Goal: Information Seeking & Learning: Understand process/instructions

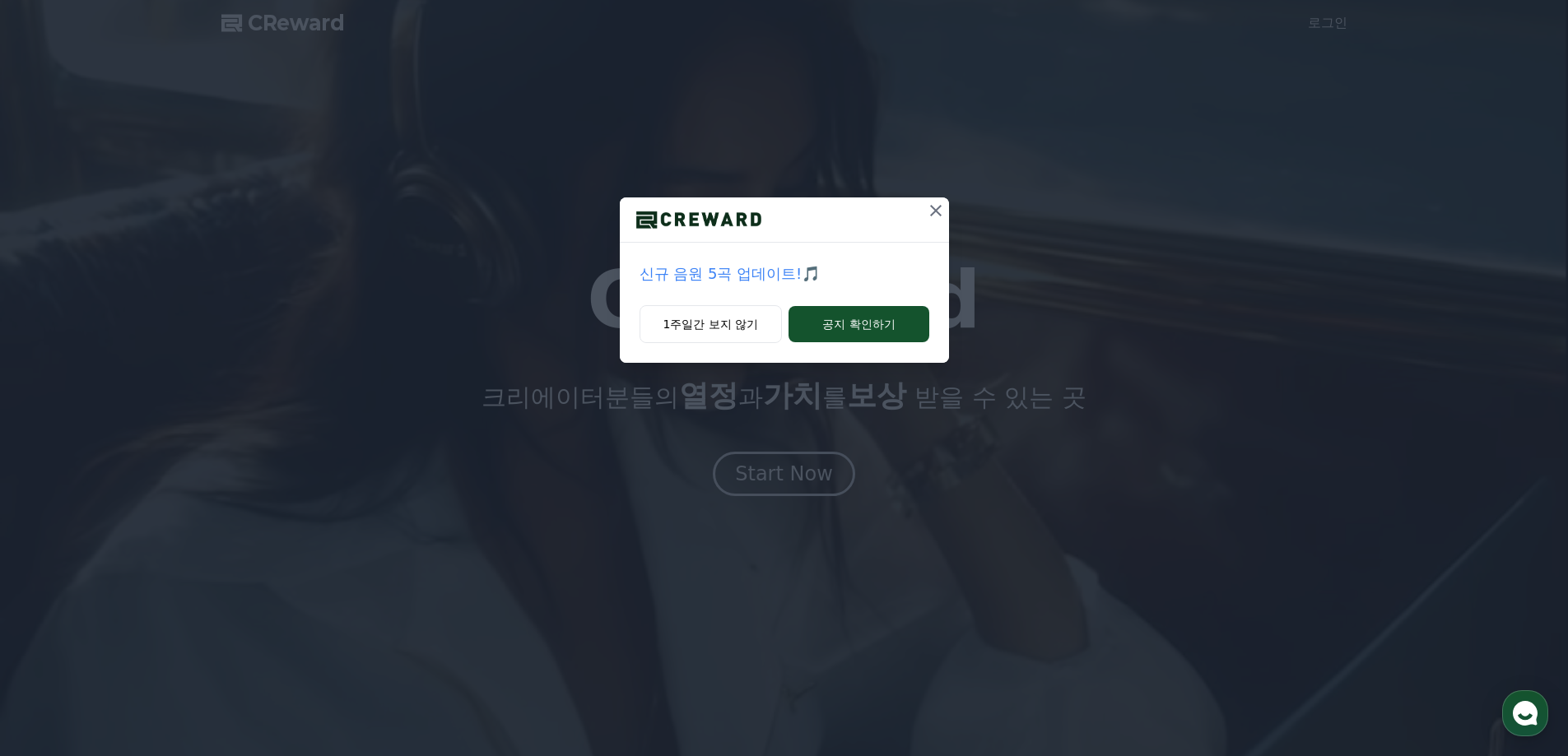
click at [938, 211] on icon at bounding box center [936, 210] width 20 height 20
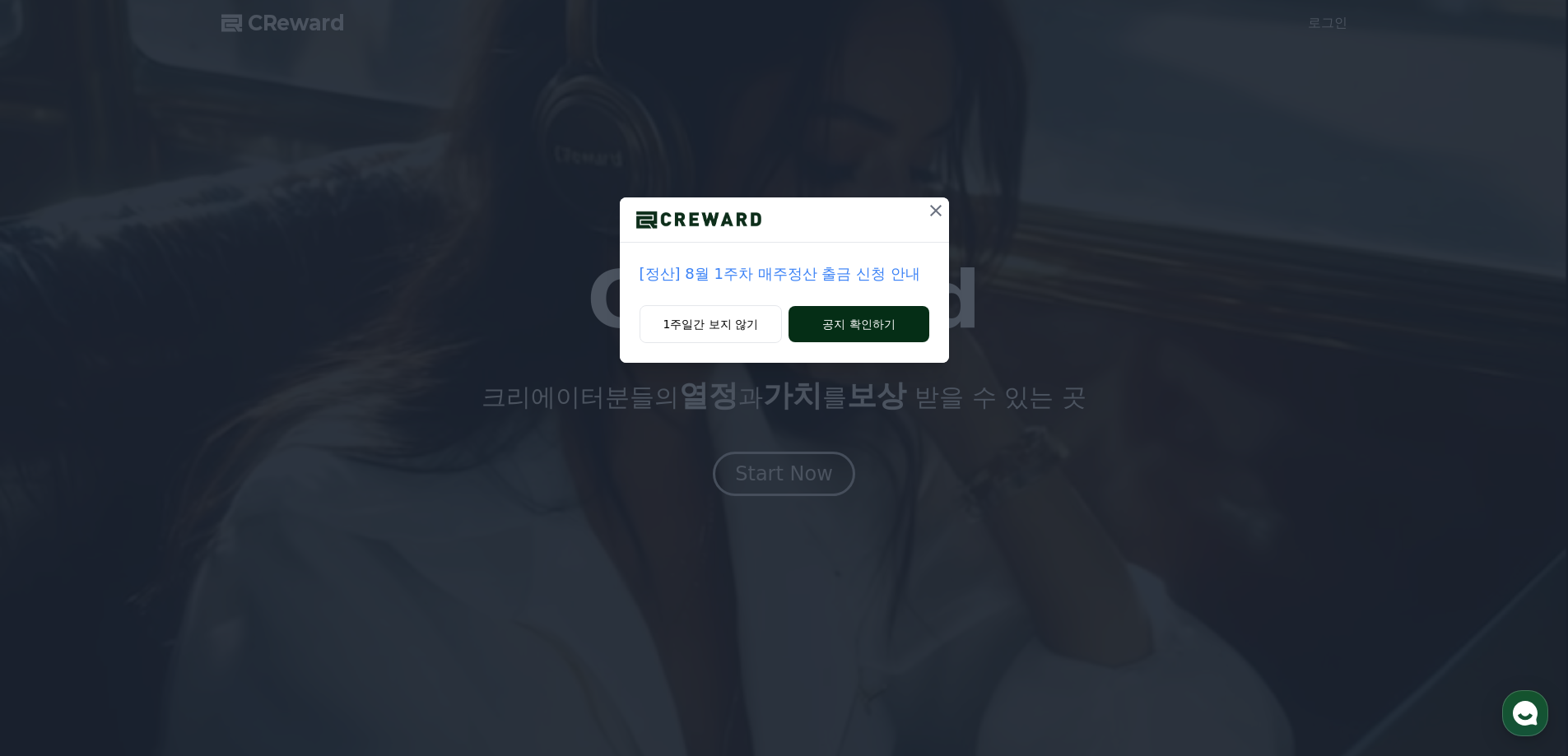
click at [846, 329] on button "공지 확인하기" at bounding box center [858, 323] width 140 height 36
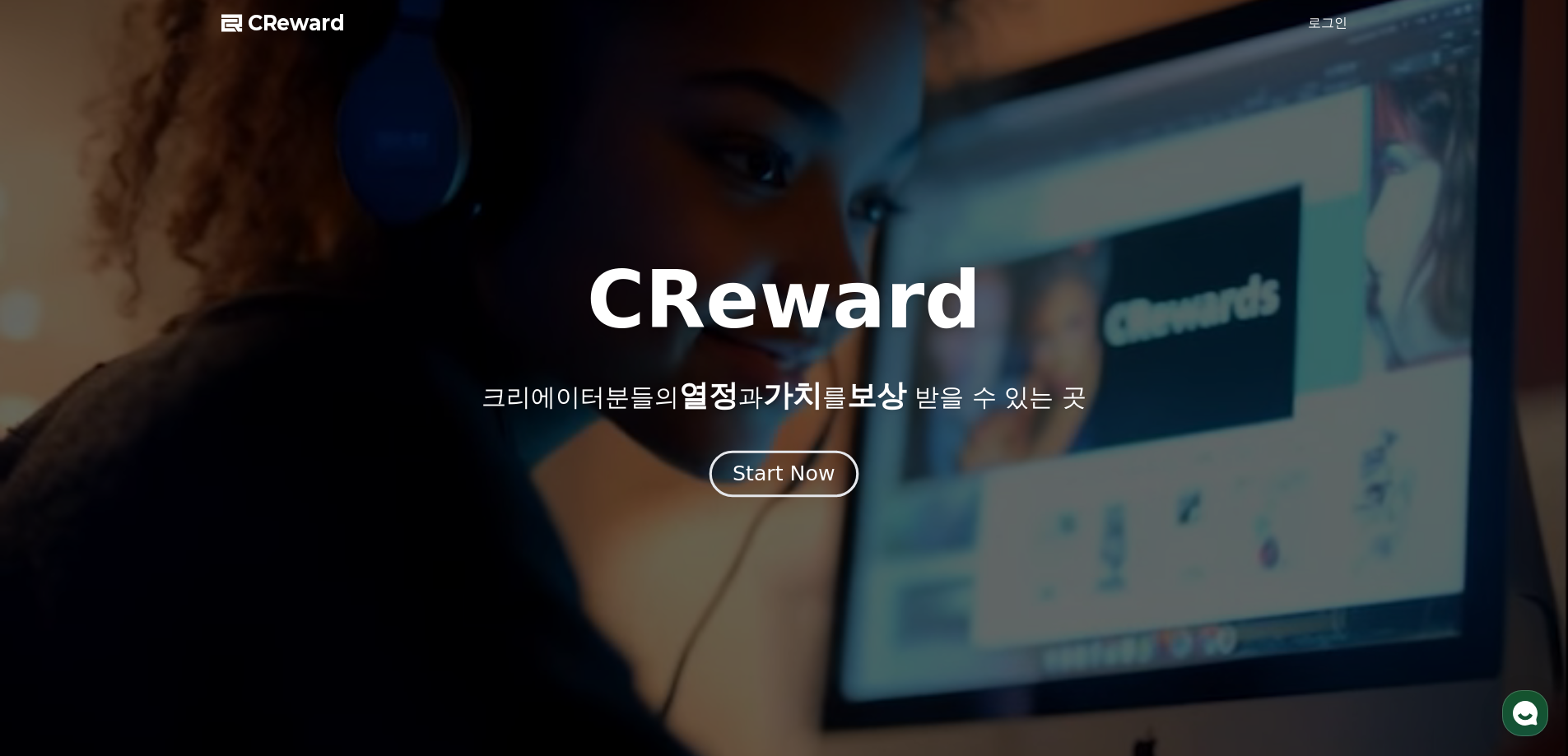
click at [798, 473] on div "Start Now" at bounding box center [784, 474] width 102 height 28
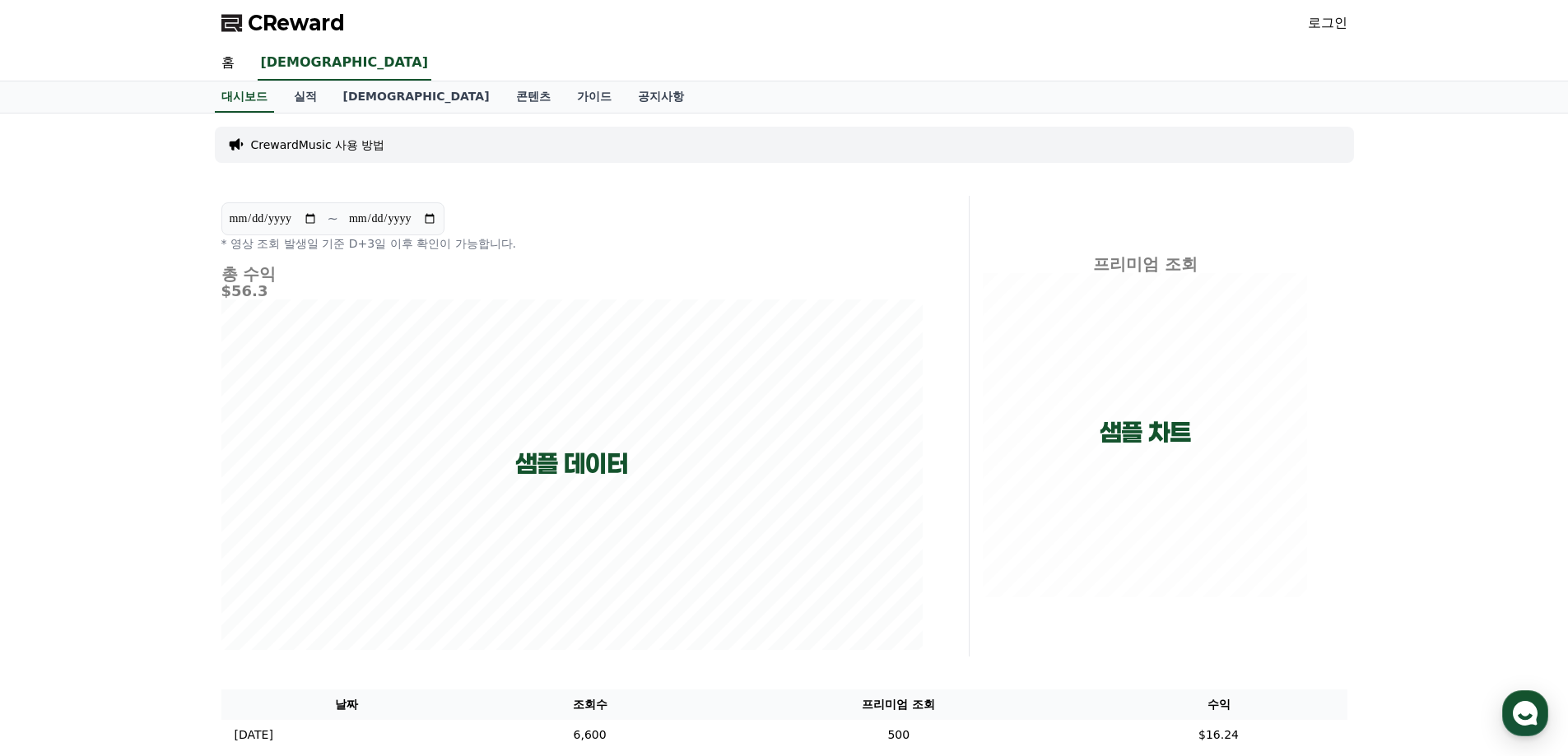
click at [1319, 26] on link "로그인" at bounding box center [1327, 23] width 39 height 20
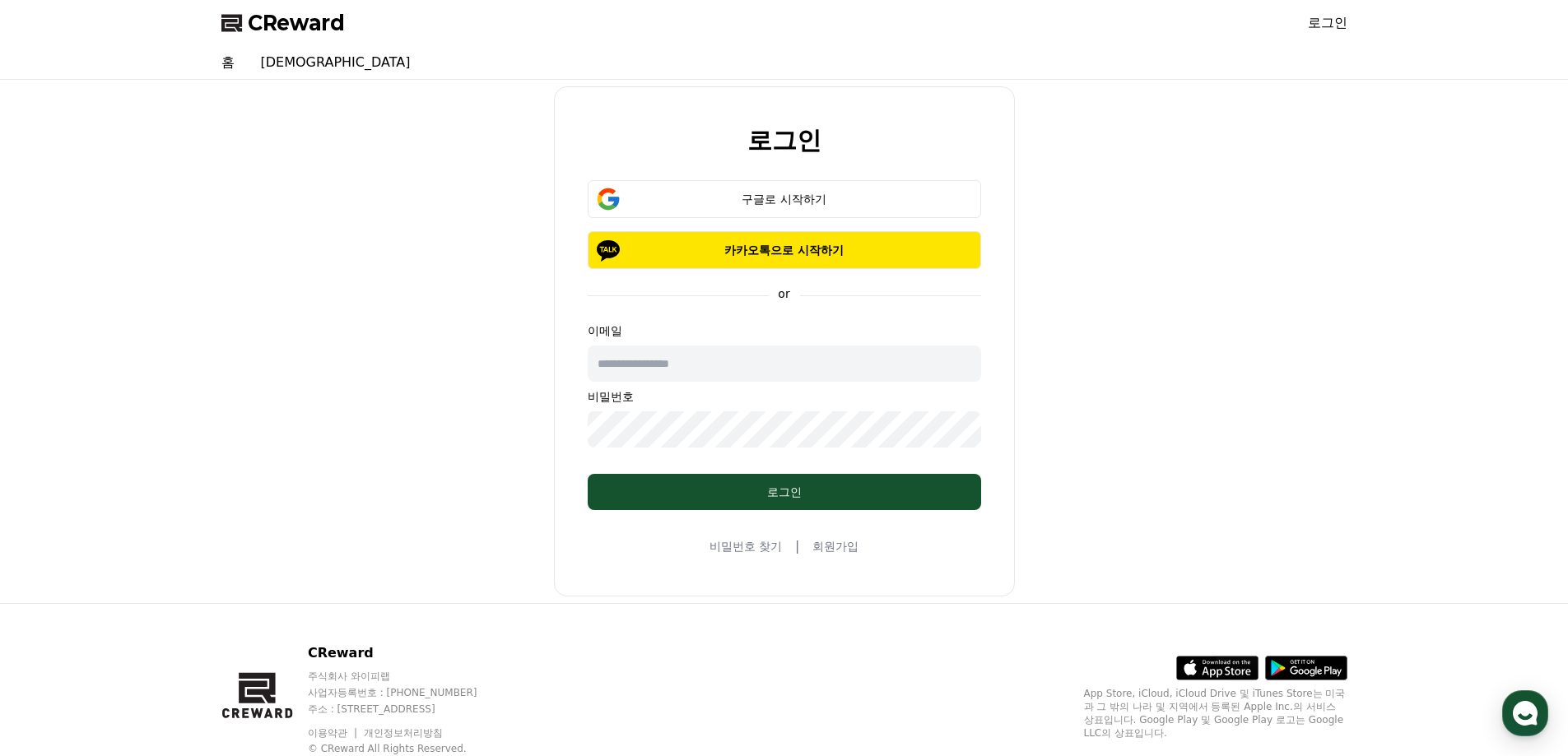
click at [781, 359] on input "text" at bounding box center [784, 364] width 393 height 36
drag, startPoint x: 1094, startPoint y: 358, endPoint x: 1083, endPoint y: 353, distance: 12.1
click at [1094, 358] on div "로그인 구글로 시작하기 카카오톡으로 시작하기 or 이메일 비밀번호 로그인 비밀번호 찾기 | 회원가입" at bounding box center [784, 341] width 1139 height 510
click at [789, 197] on div "구글로 시작하기" at bounding box center [784, 199] width 346 height 17
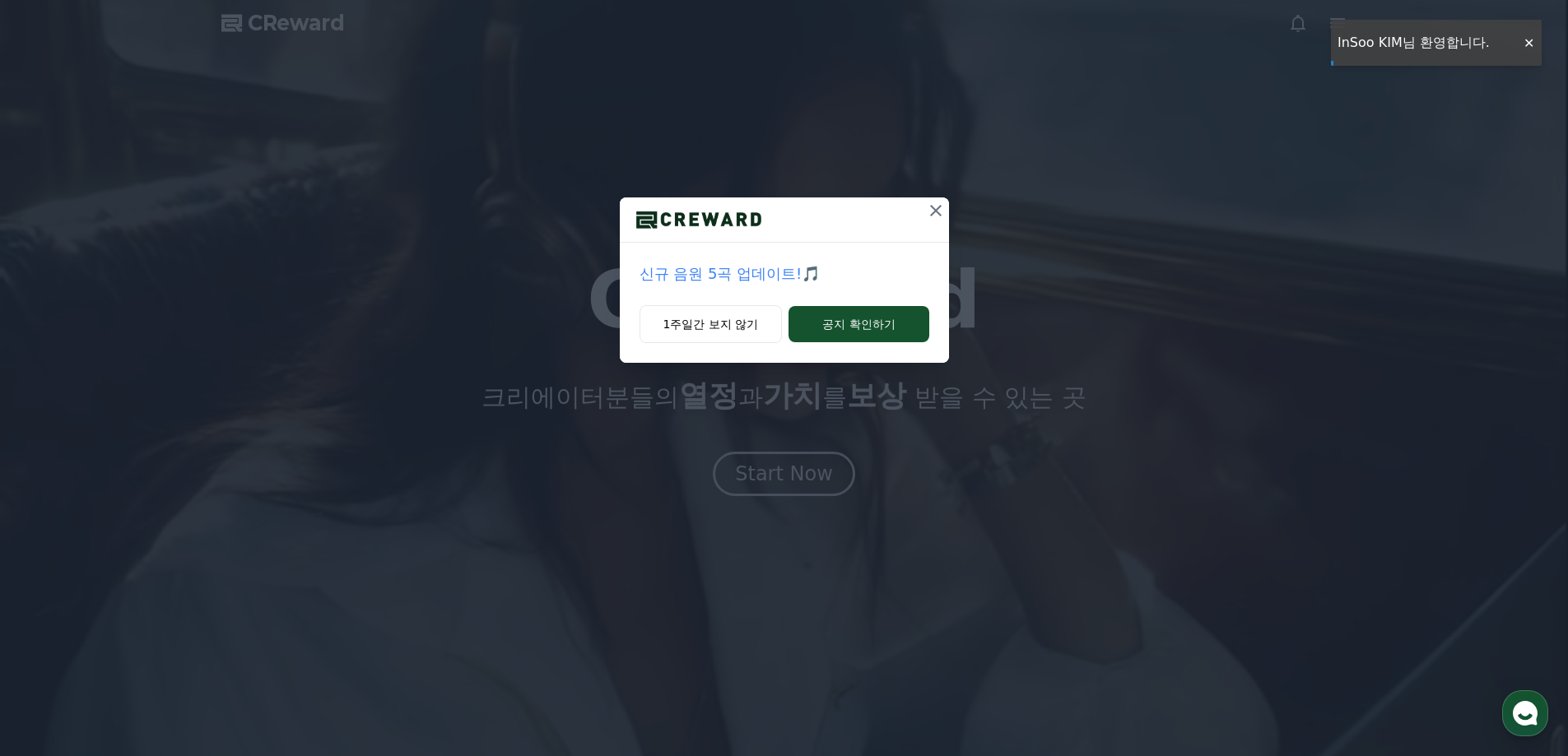
click at [932, 215] on icon at bounding box center [936, 210] width 20 height 20
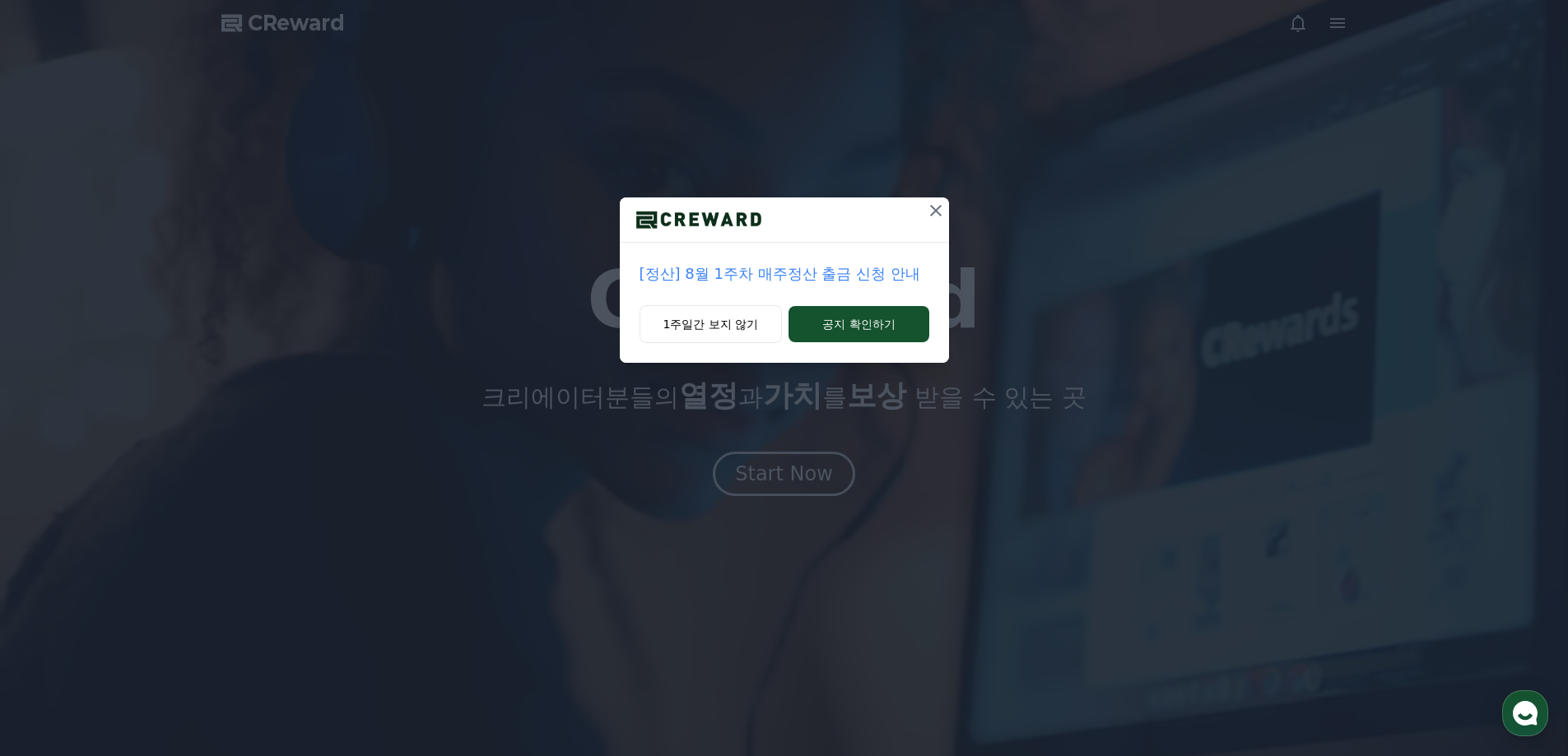
click at [942, 212] on icon at bounding box center [936, 210] width 20 height 20
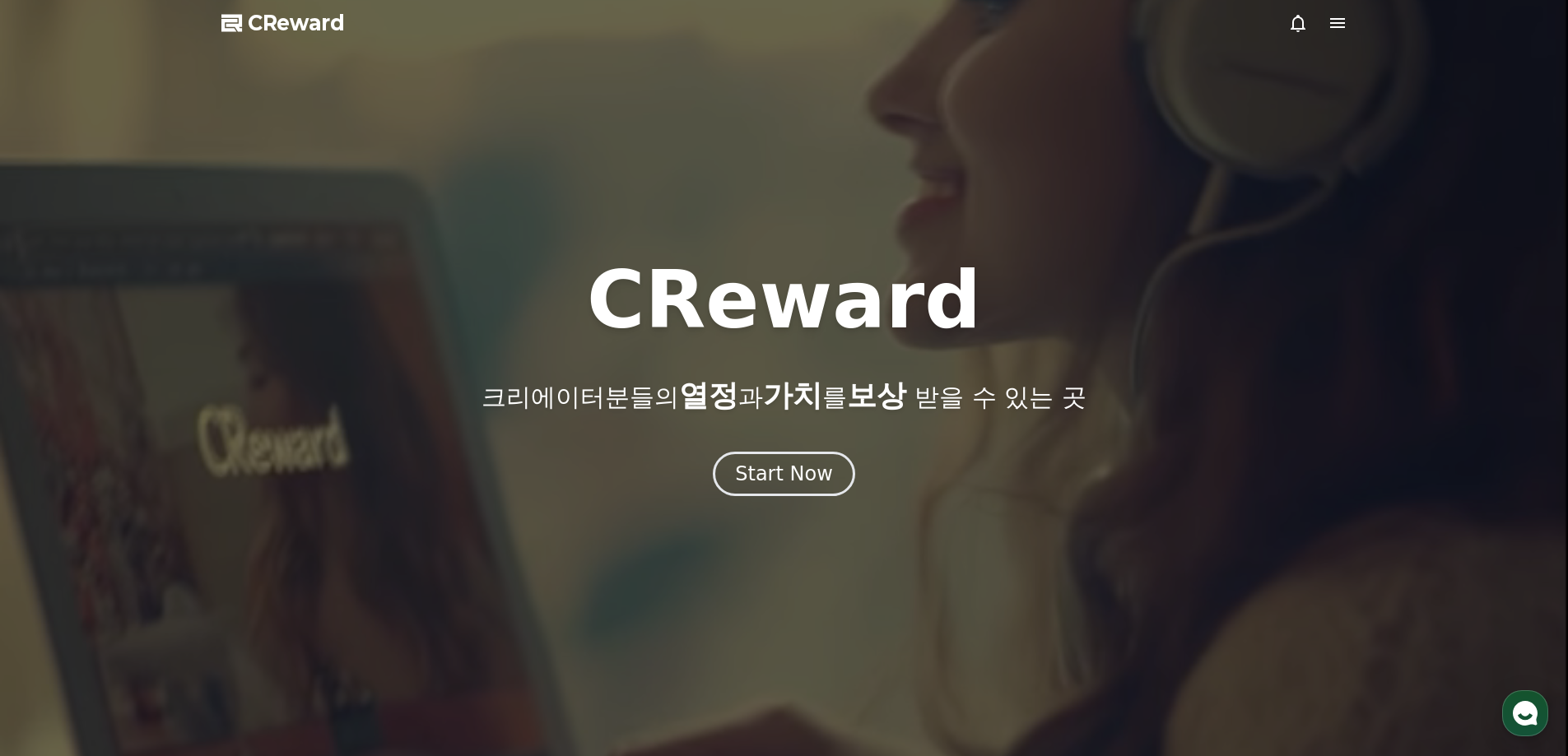
click at [1344, 23] on icon at bounding box center [1337, 23] width 15 height 10
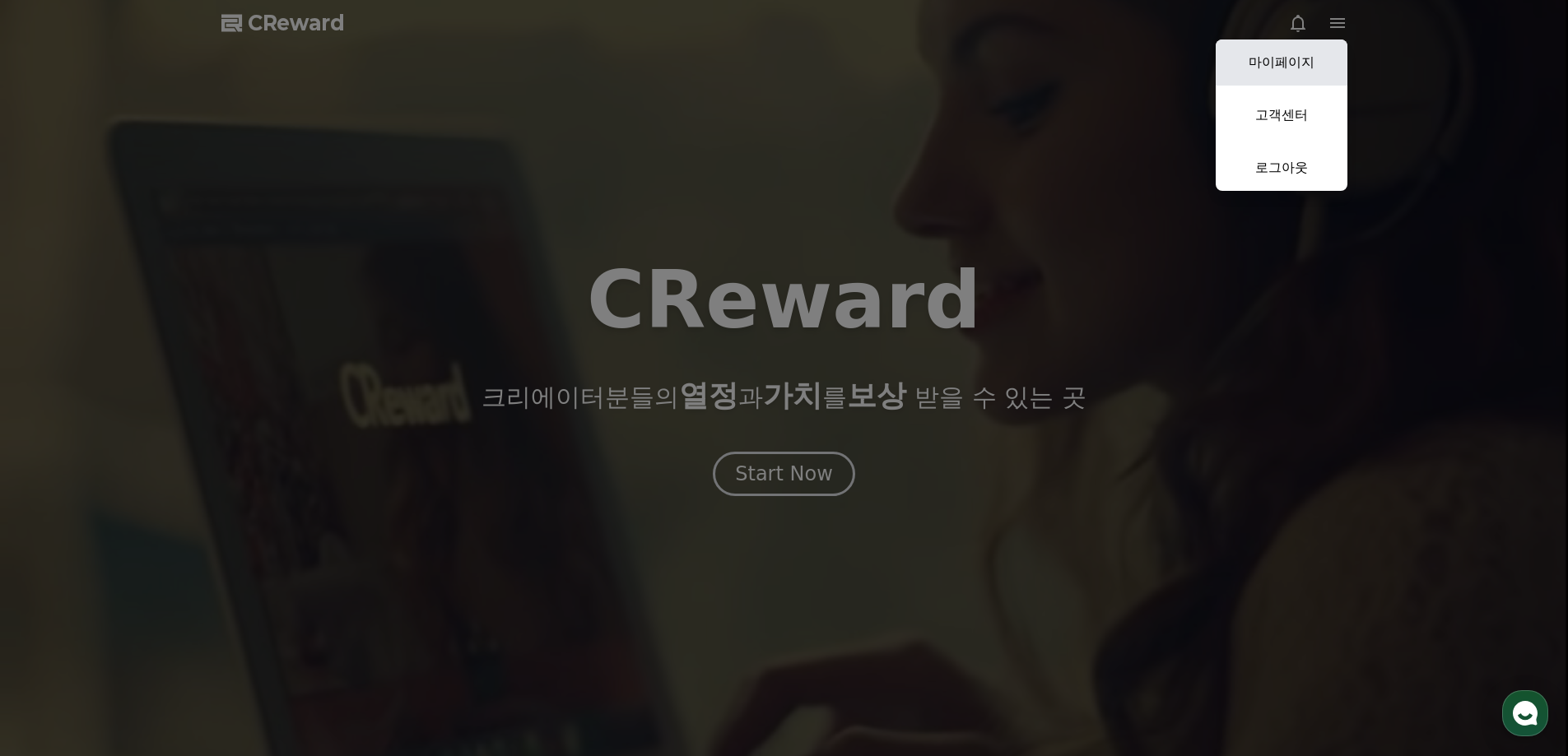
click at [1316, 71] on link "마이페이지" at bounding box center [1281, 62] width 132 height 46
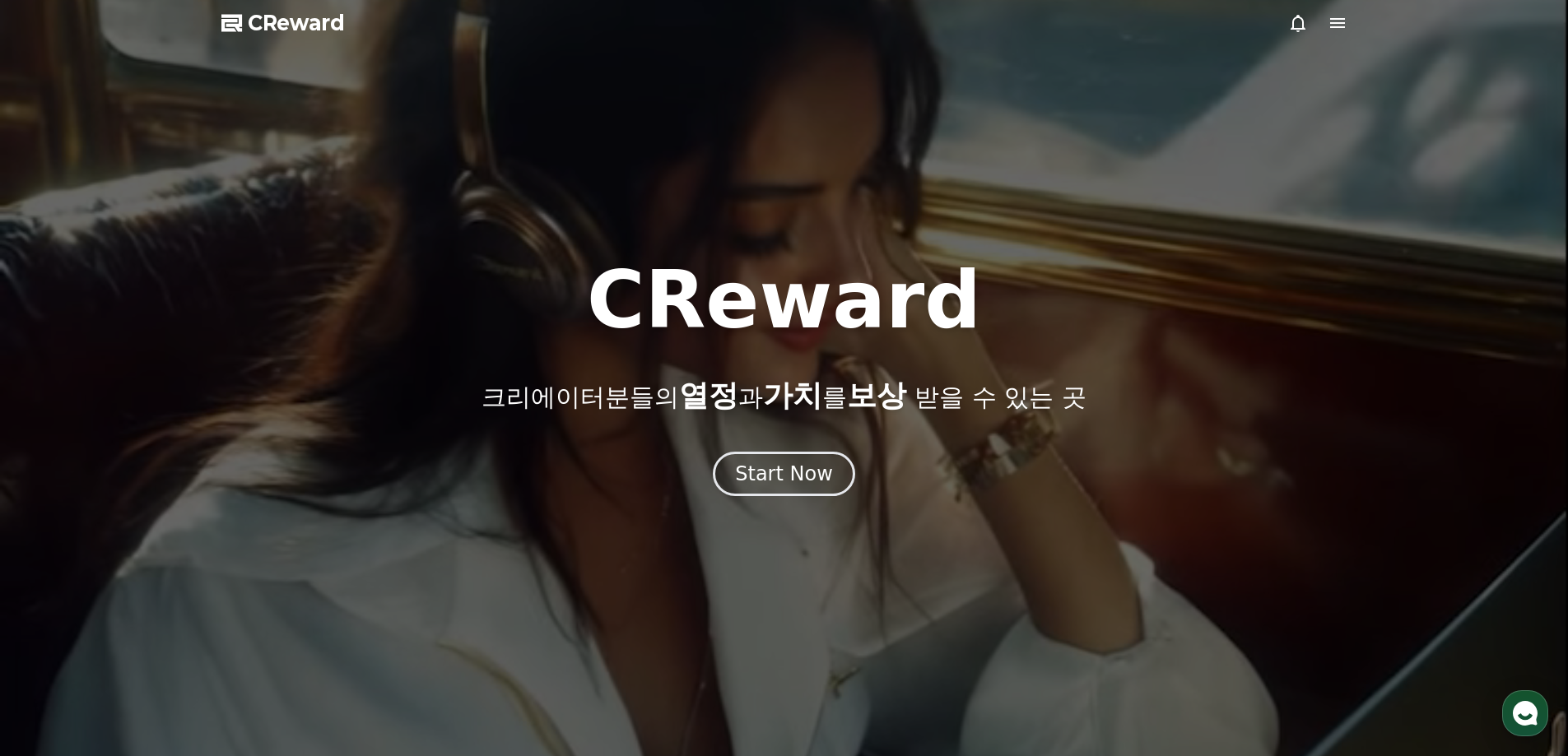
select select "**********"
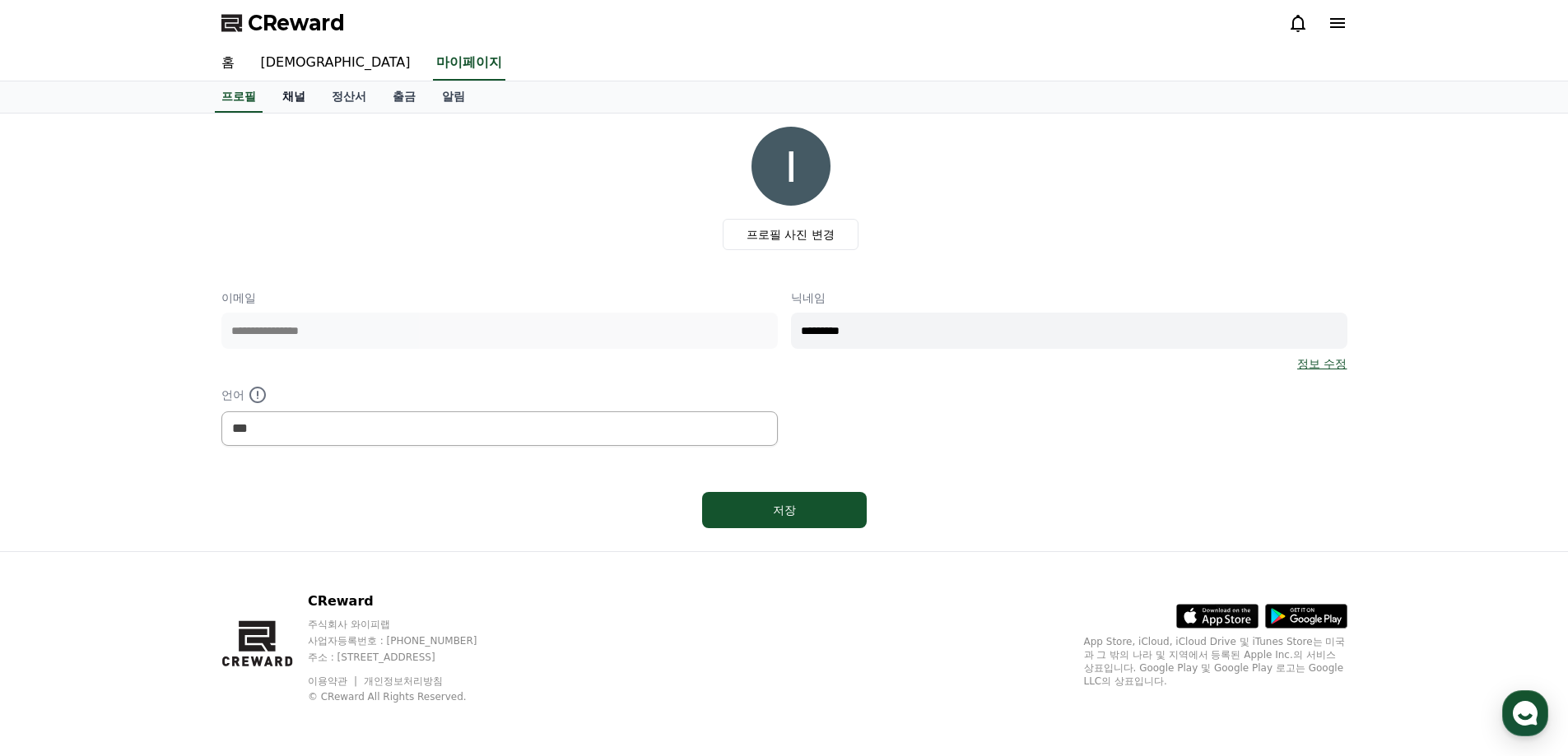
click at [298, 100] on link "채널" at bounding box center [294, 97] width 49 height 31
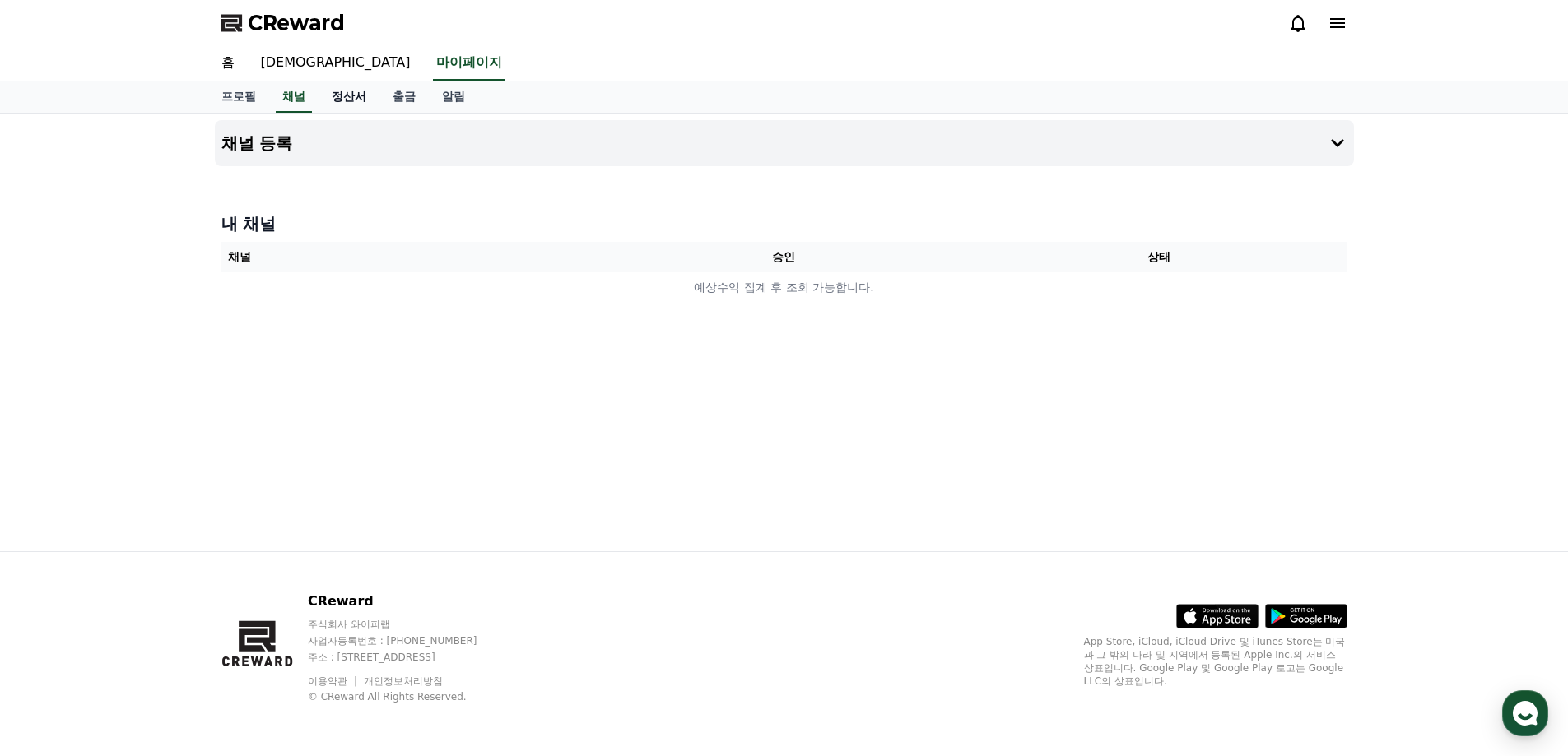
click at [346, 99] on link "정산서" at bounding box center [349, 97] width 61 height 31
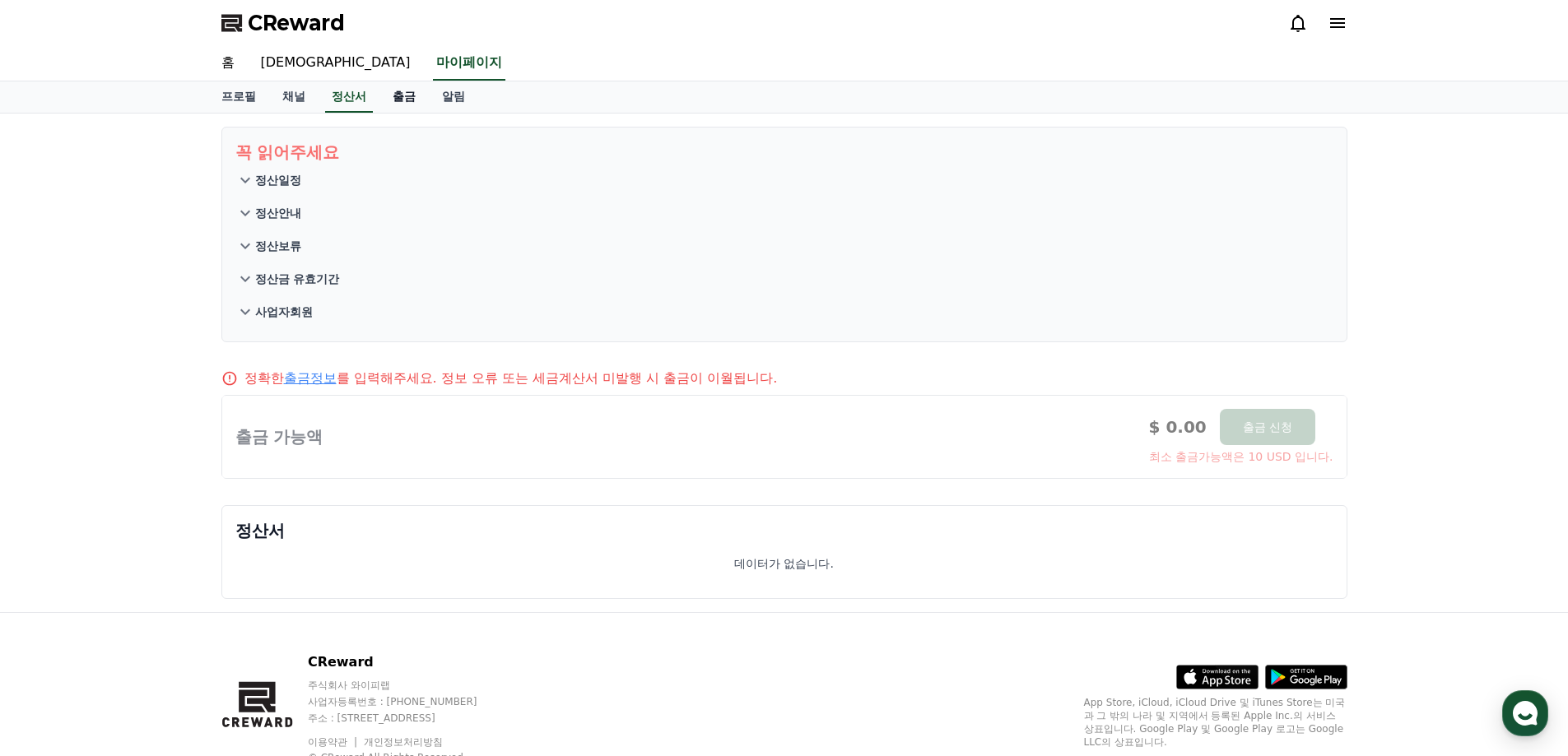
click at [403, 99] on link "출금" at bounding box center [404, 97] width 49 height 31
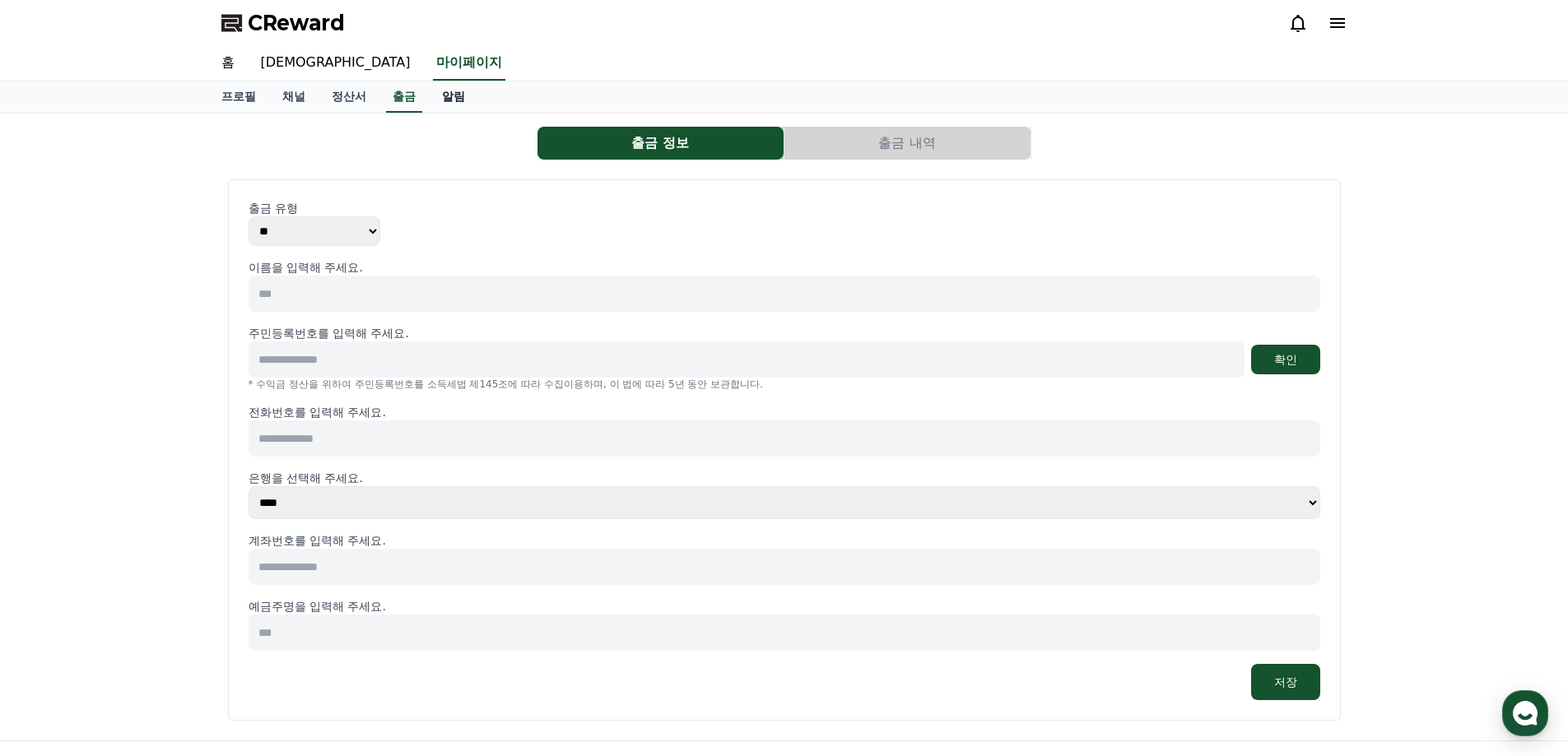
click at [458, 99] on link "알림" at bounding box center [453, 97] width 49 height 31
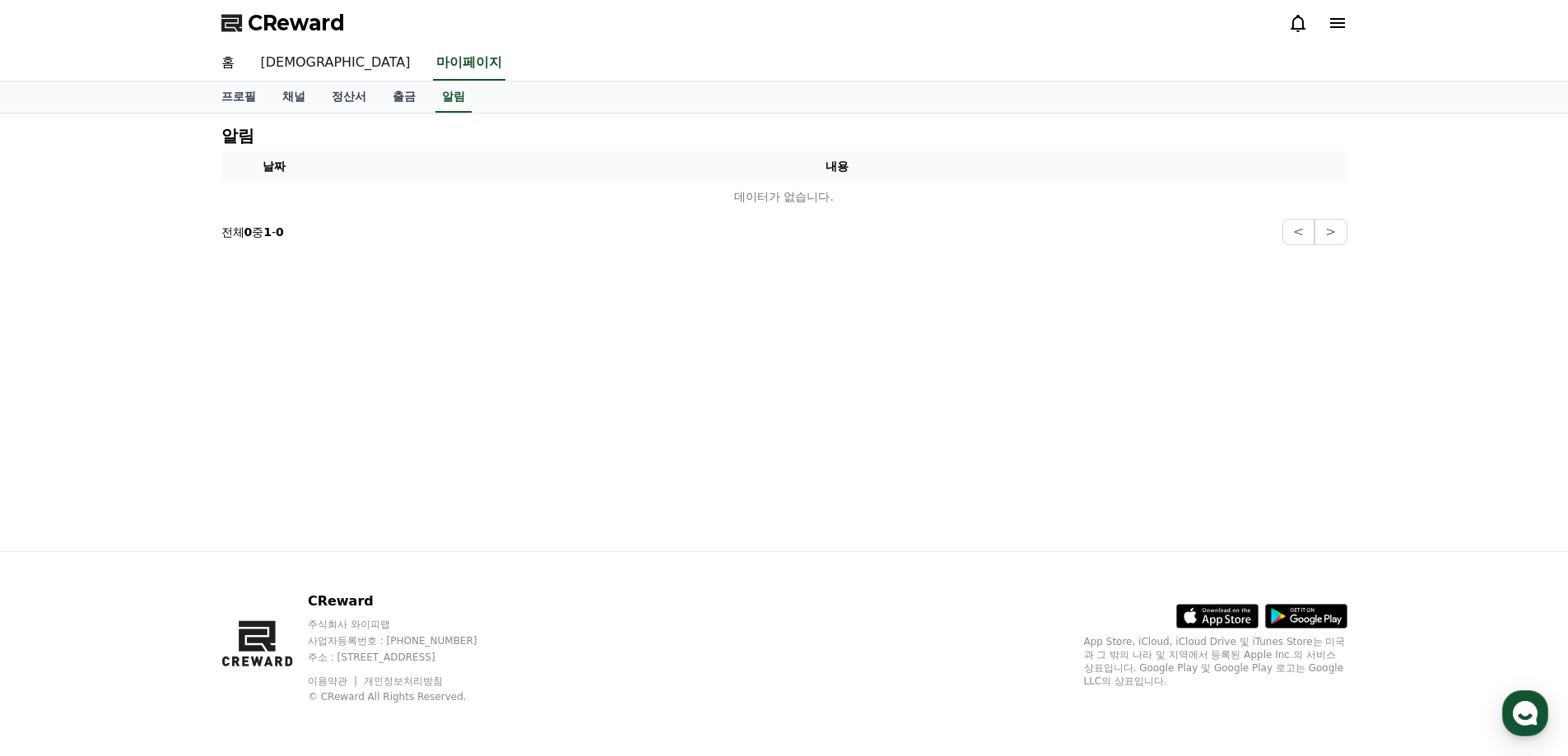
click at [275, 68] on link "[DEMOGRAPHIC_DATA]" at bounding box center [335, 63] width 176 height 34
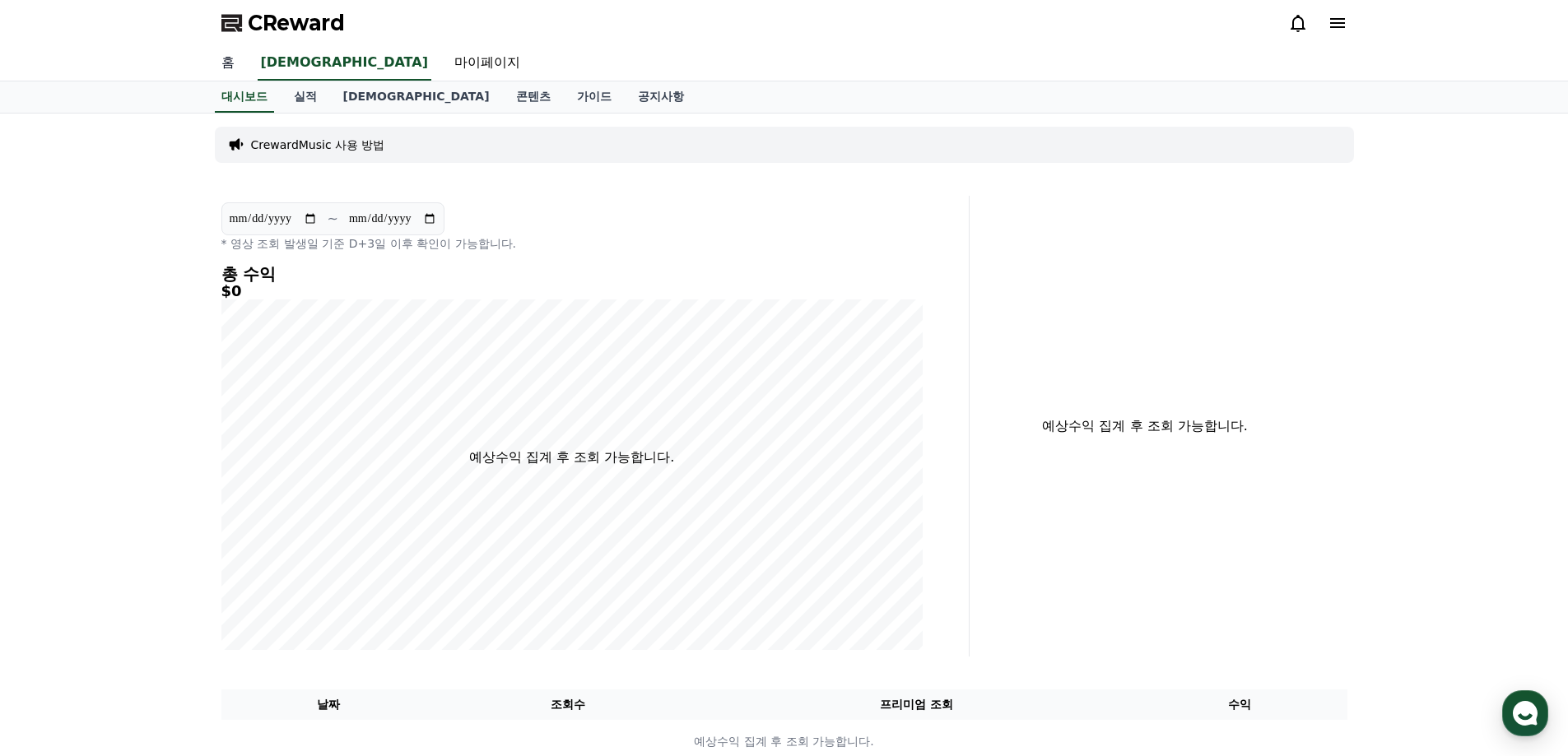
click at [229, 59] on link "홈" at bounding box center [228, 63] width 39 height 34
click at [441, 68] on link "마이페이지" at bounding box center [488, 63] width 92 height 34
select select "**********"
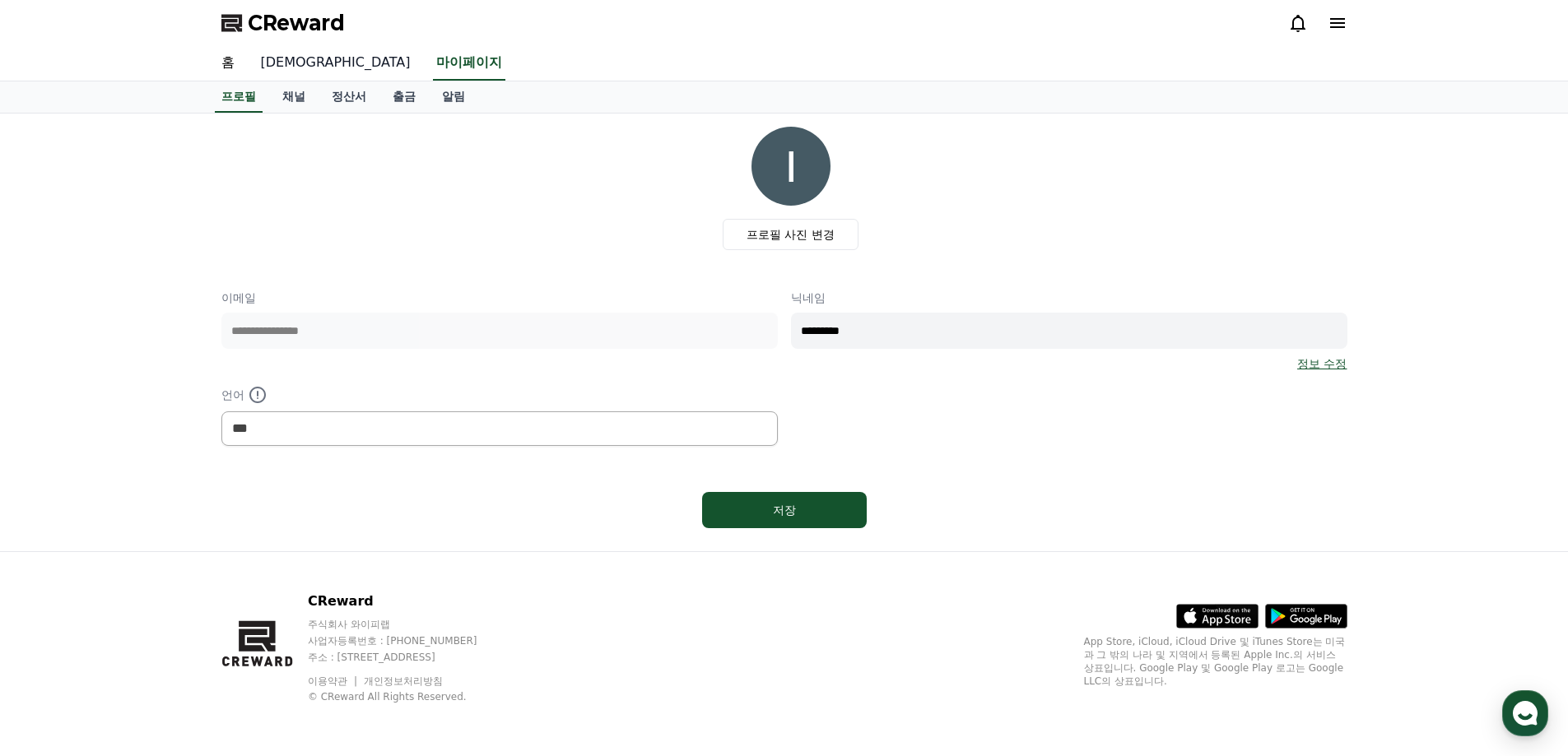
click at [280, 69] on link "[DEMOGRAPHIC_DATA]" at bounding box center [335, 63] width 176 height 34
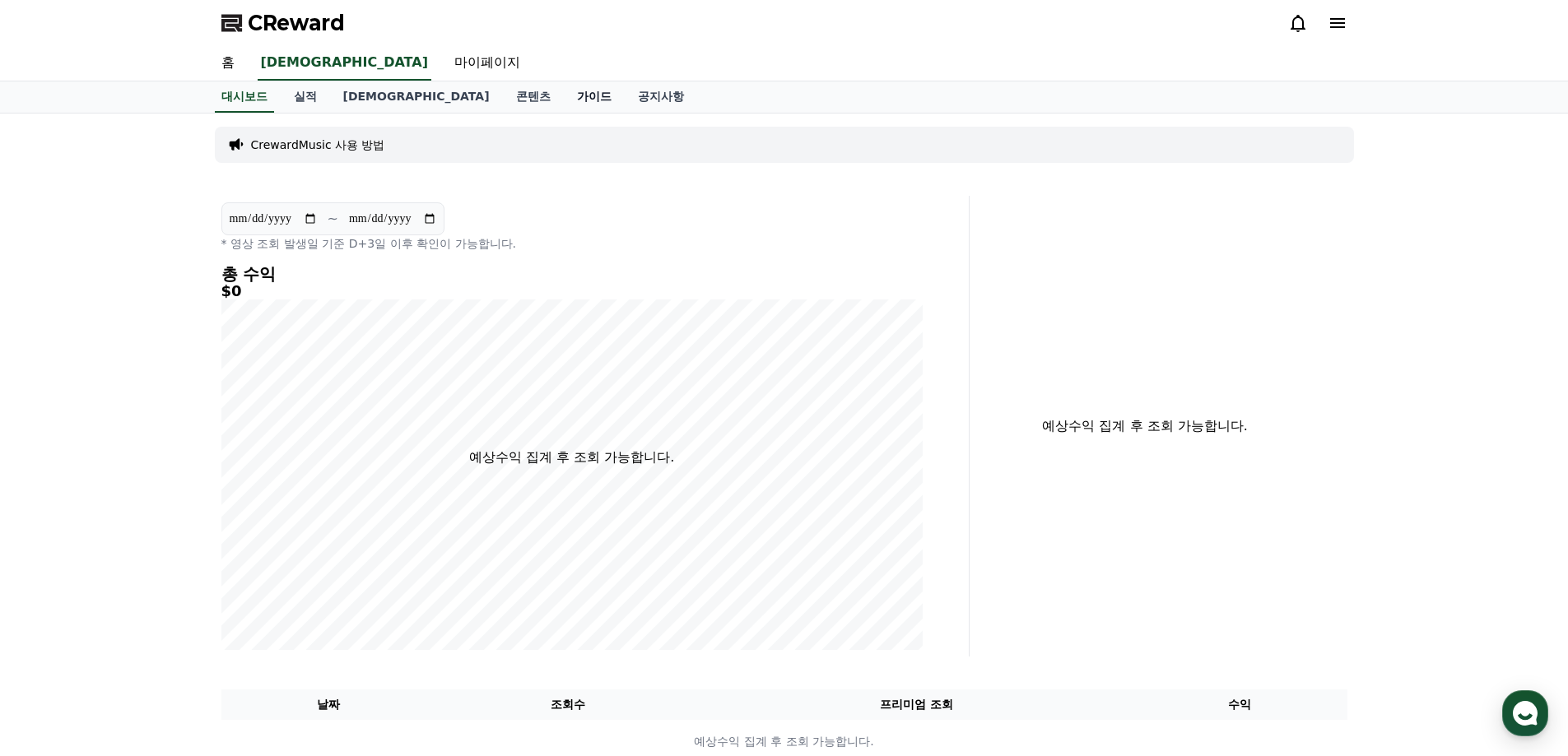
click at [563, 98] on link "가이드" at bounding box center [594, 97] width 61 height 31
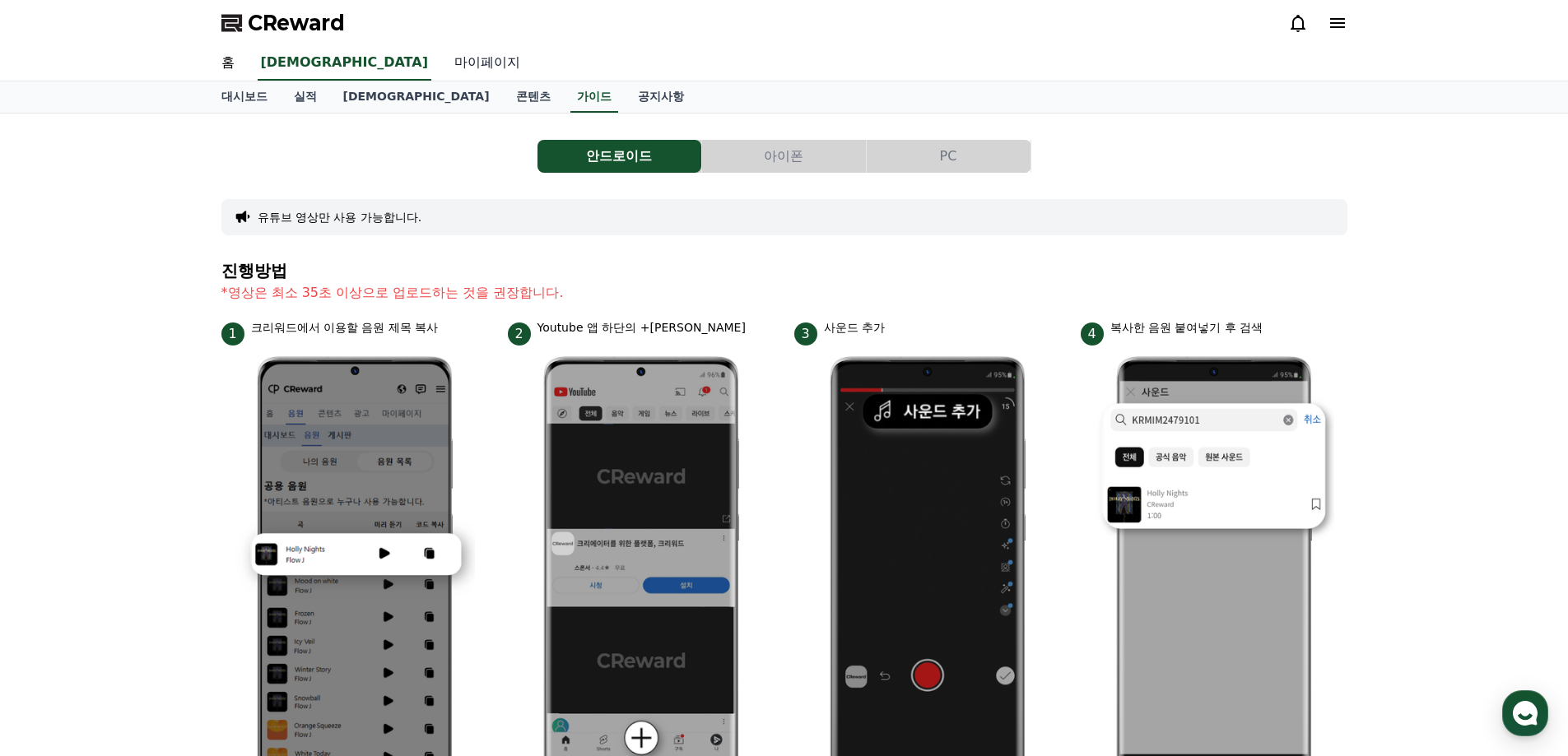
click at [441, 63] on link "마이페이지" at bounding box center [488, 63] width 92 height 34
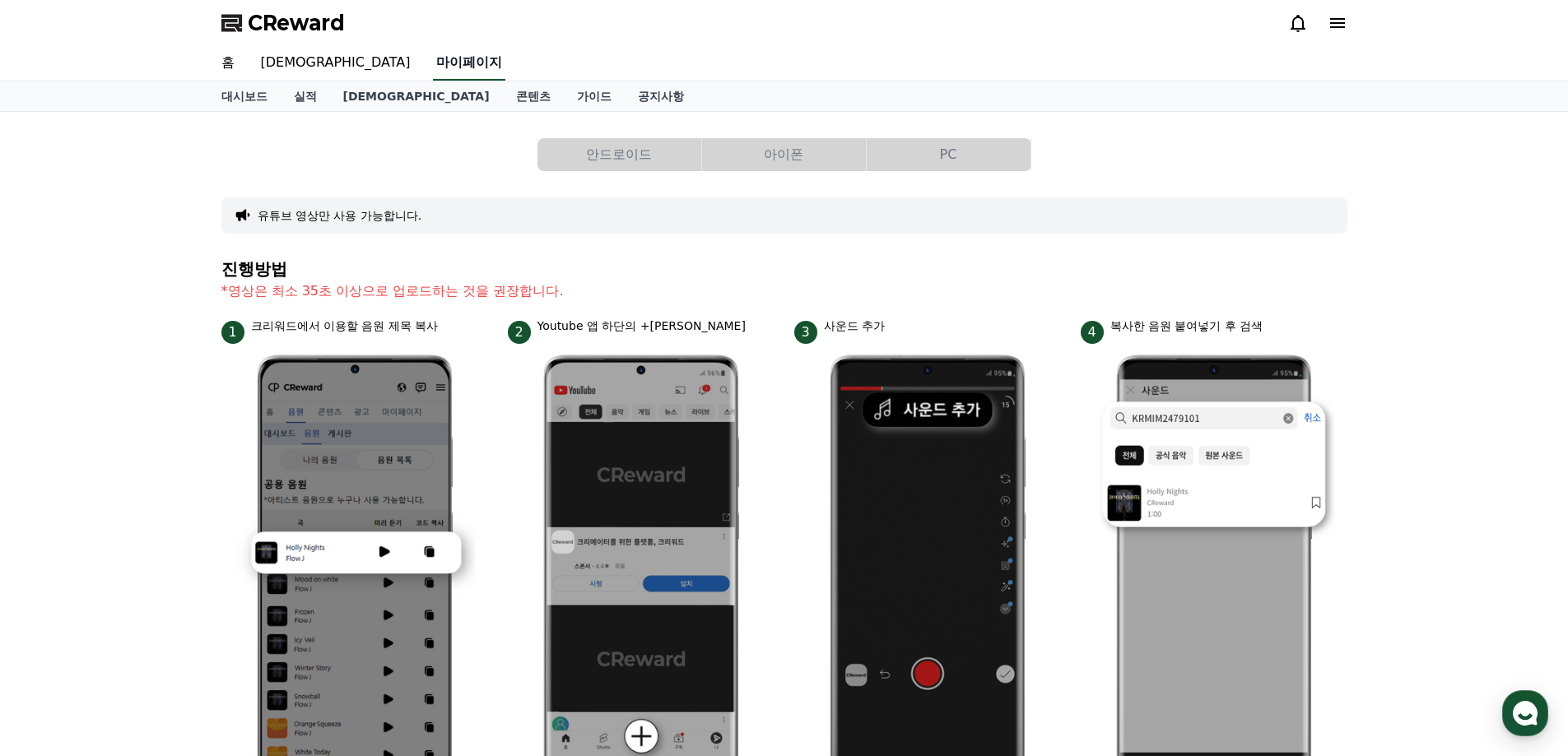
select select "**********"
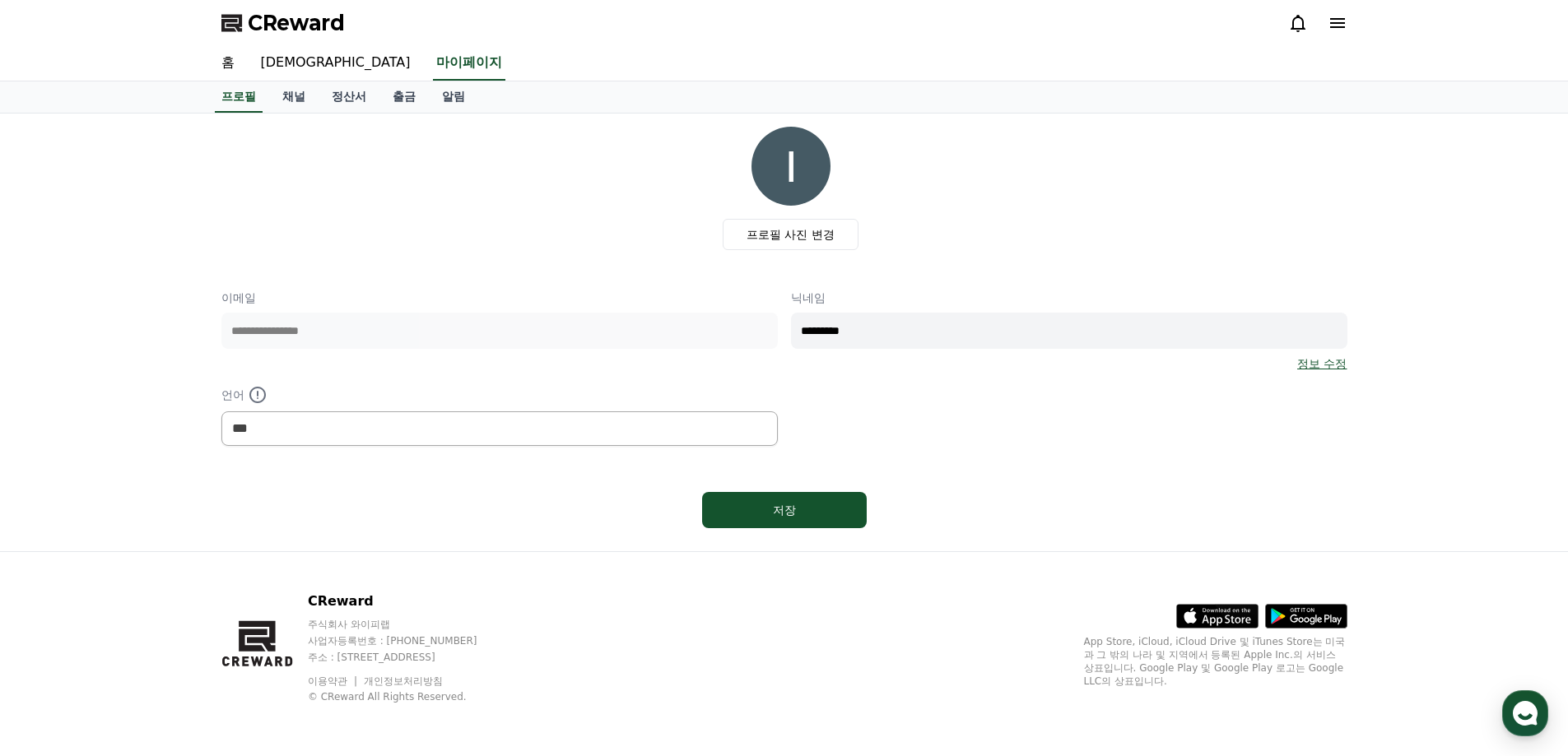
click at [1316, 370] on link "정보 수정" at bounding box center [1321, 364] width 49 height 17
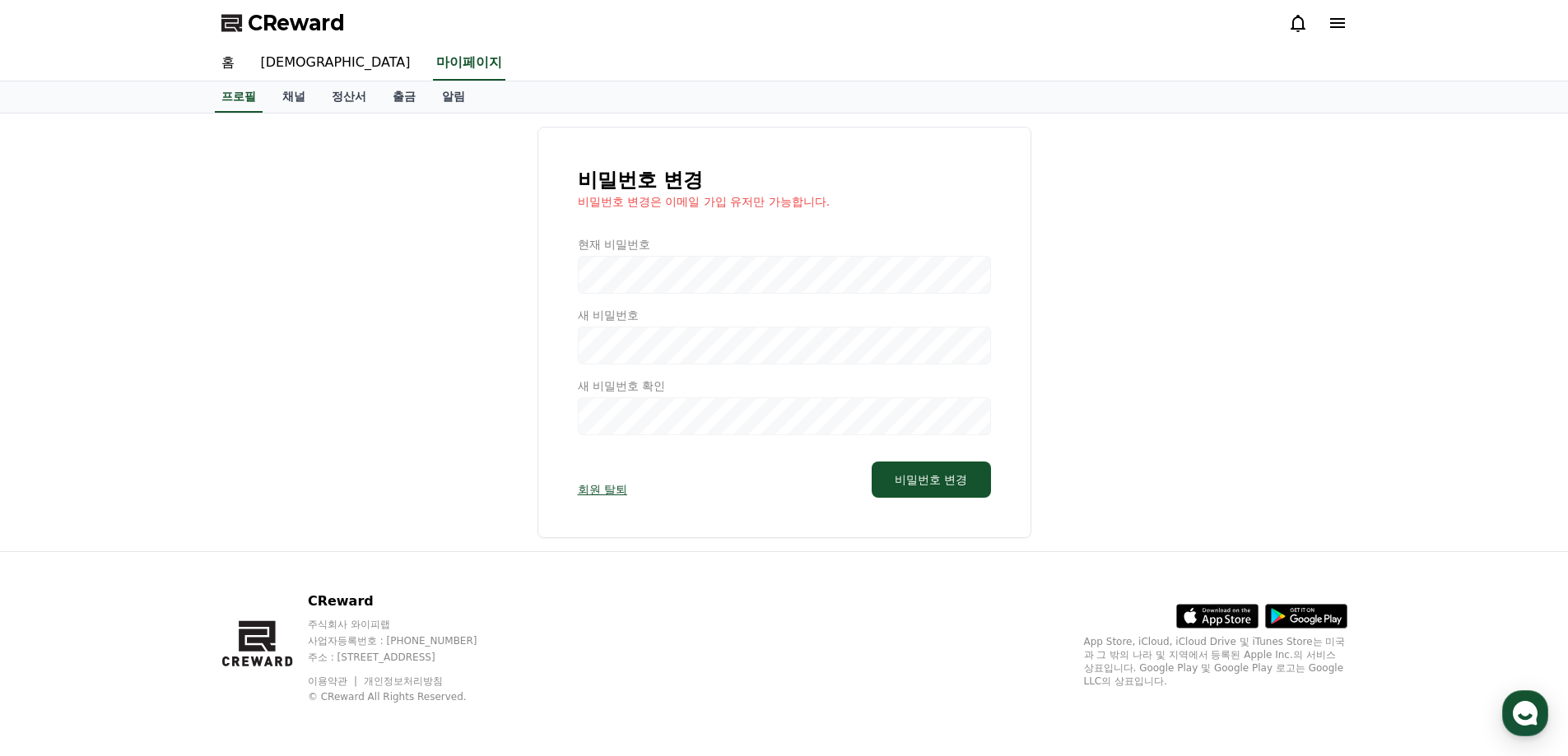
select select "**********"
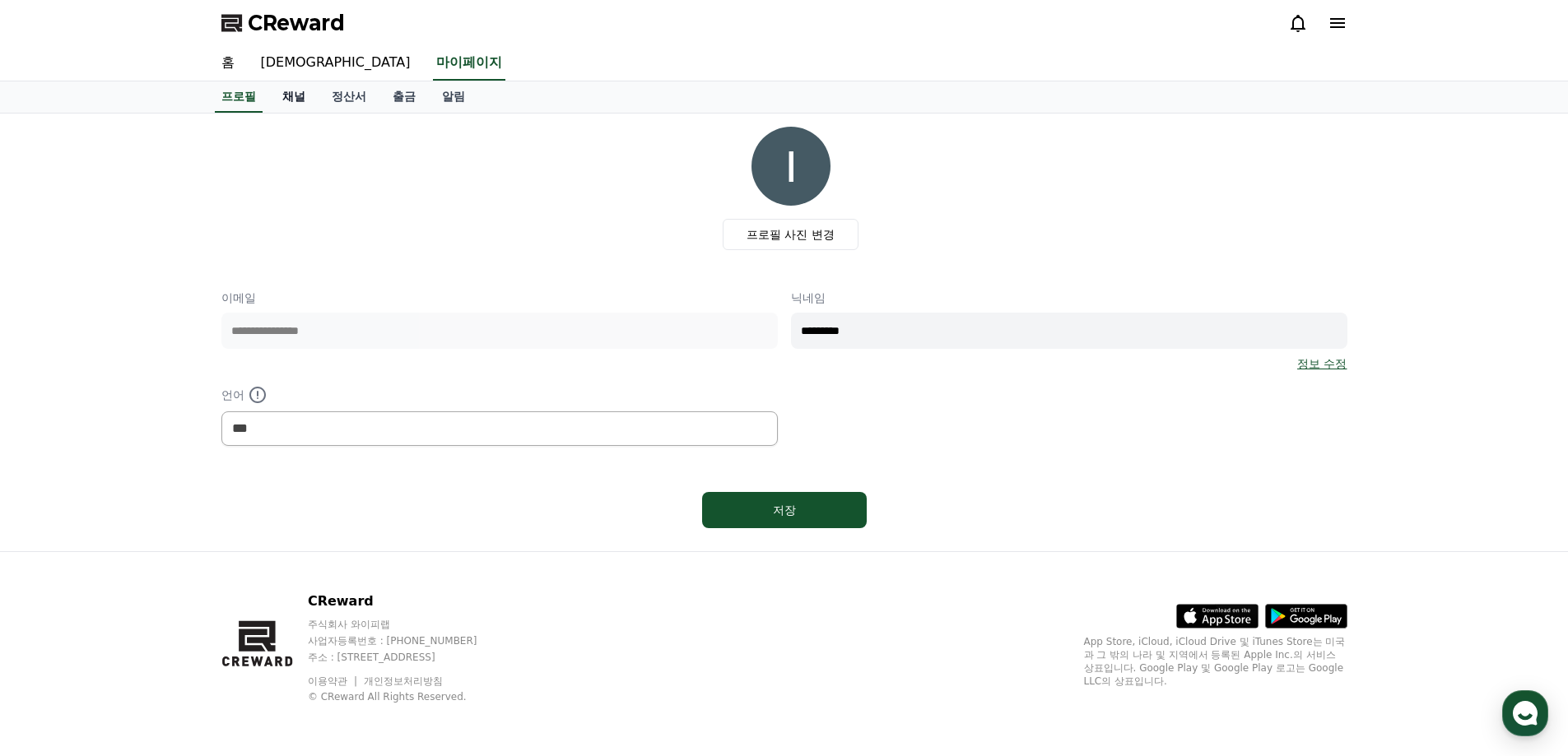
click at [287, 98] on link "채널" at bounding box center [294, 97] width 49 height 31
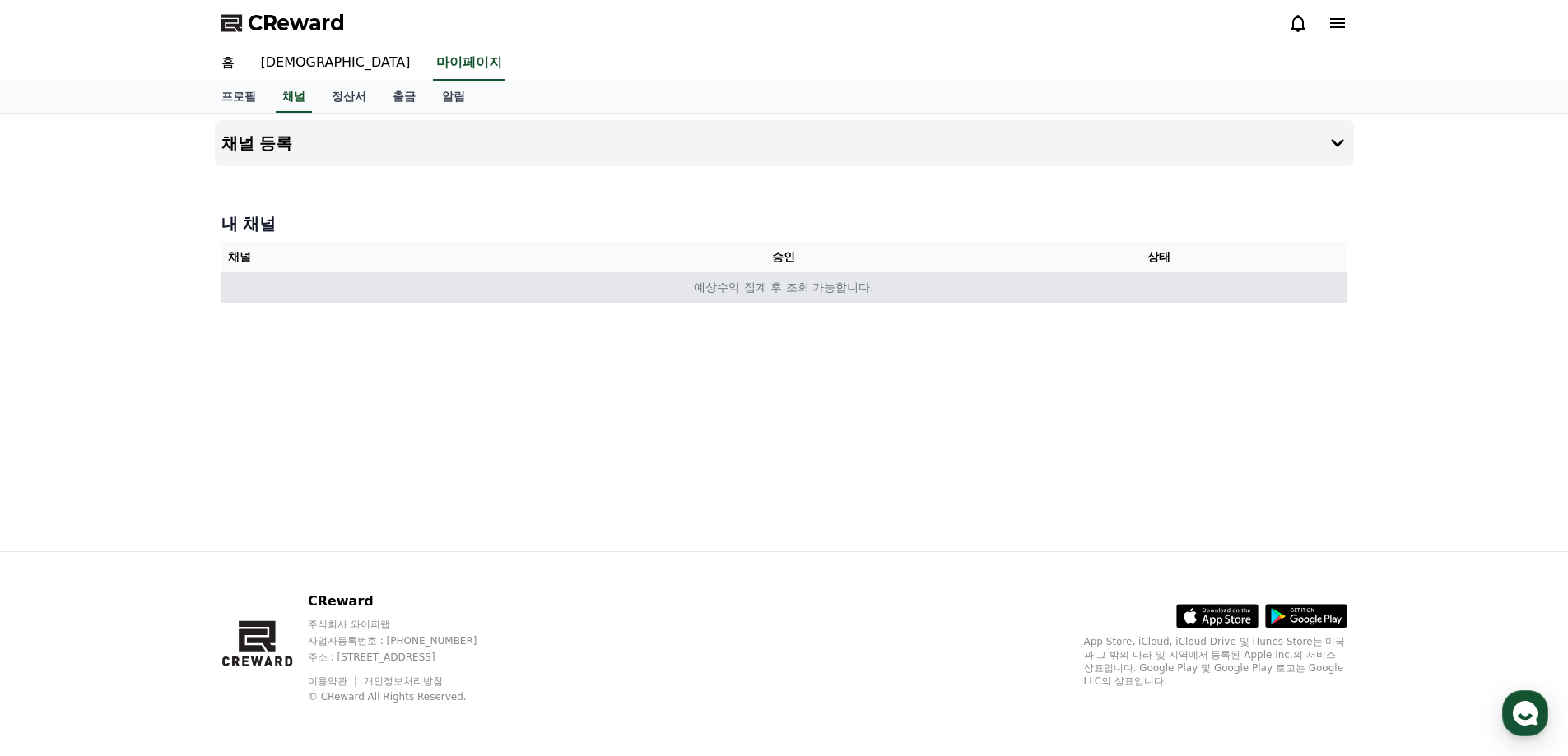
click at [739, 291] on td "예상수익 집계 후 조회 가능합니다." at bounding box center [784, 287] width 1126 height 30
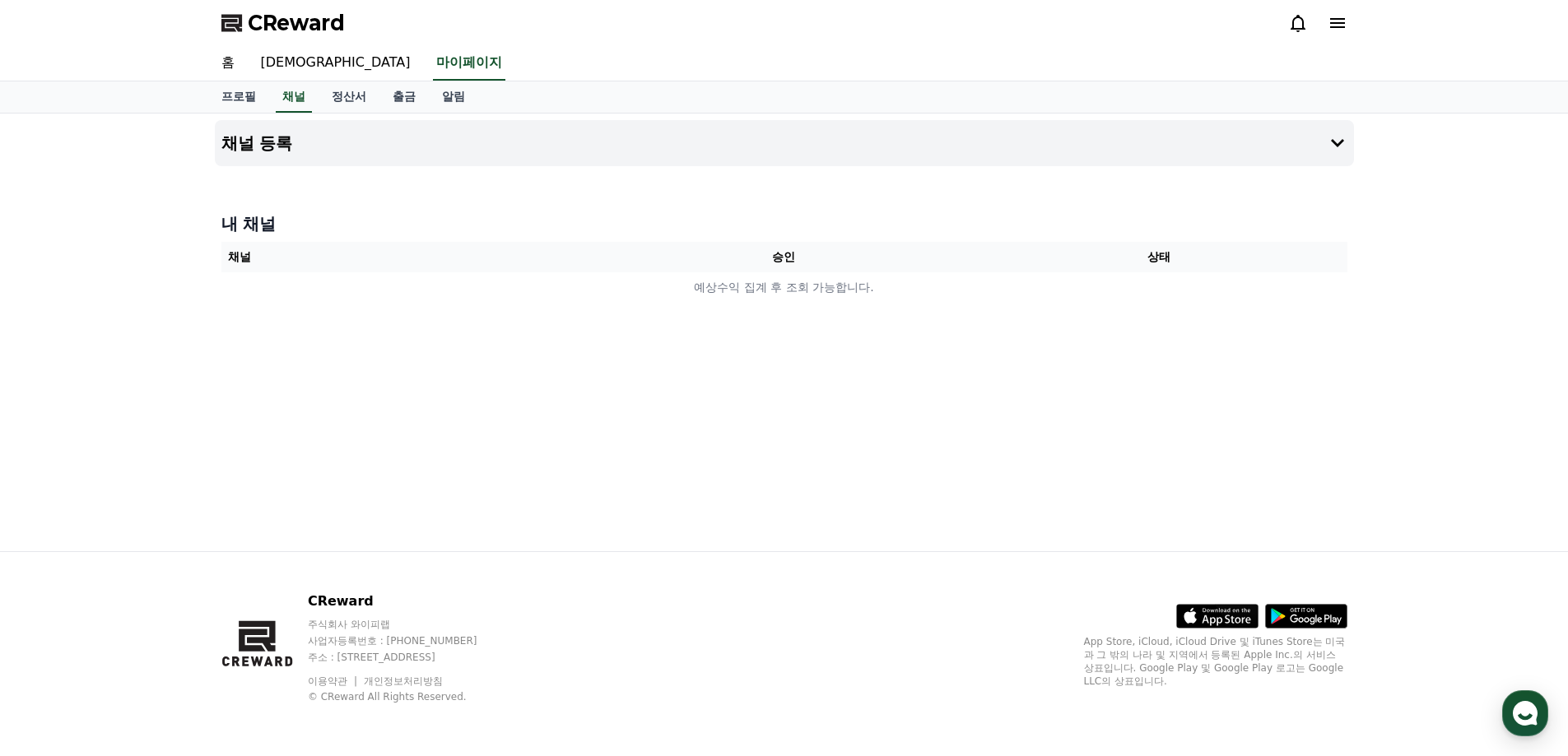
click at [1337, 26] on icon at bounding box center [1337, 23] width 20 height 20
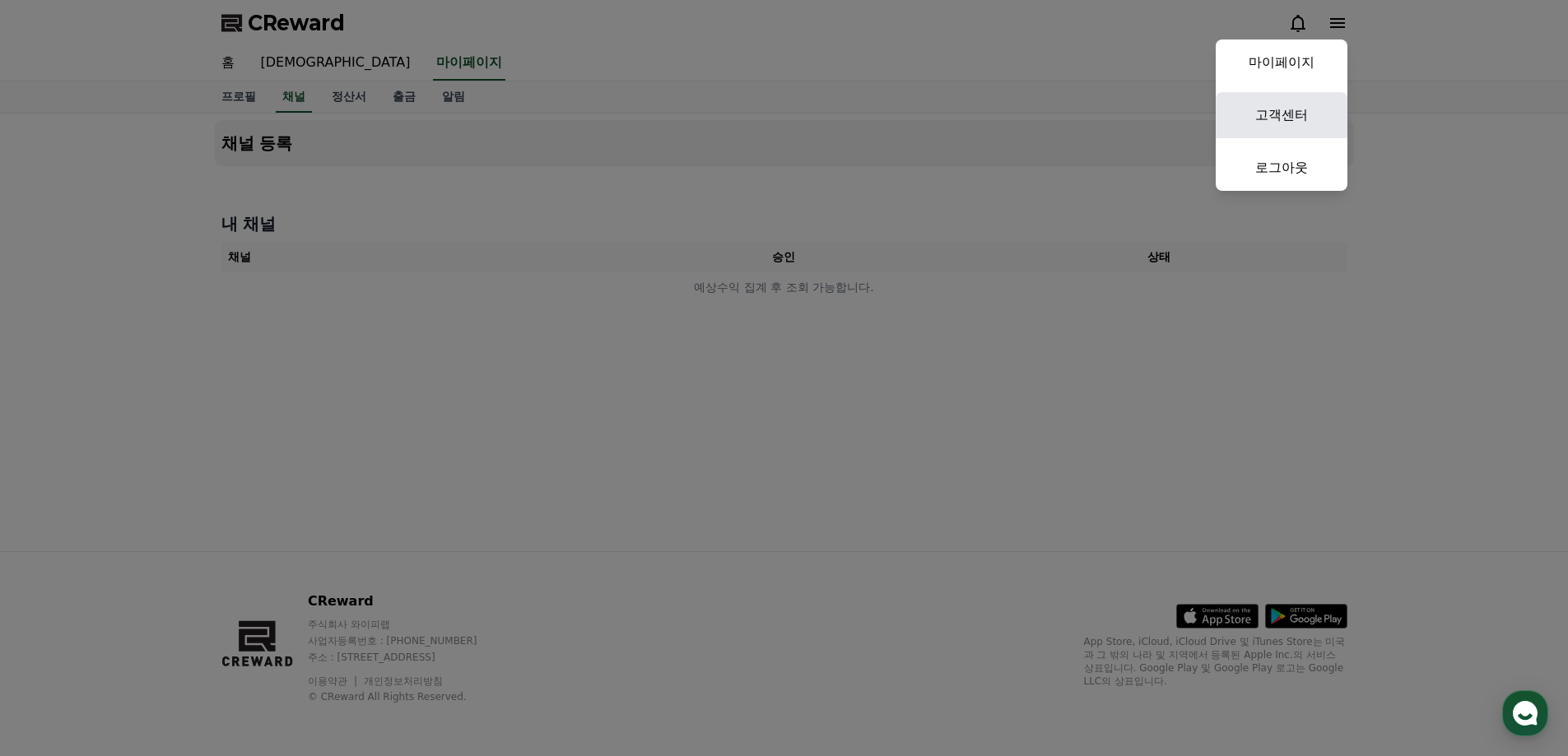
click at [1293, 111] on link "고객센터" at bounding box center [1281, 115] width 132 height 46
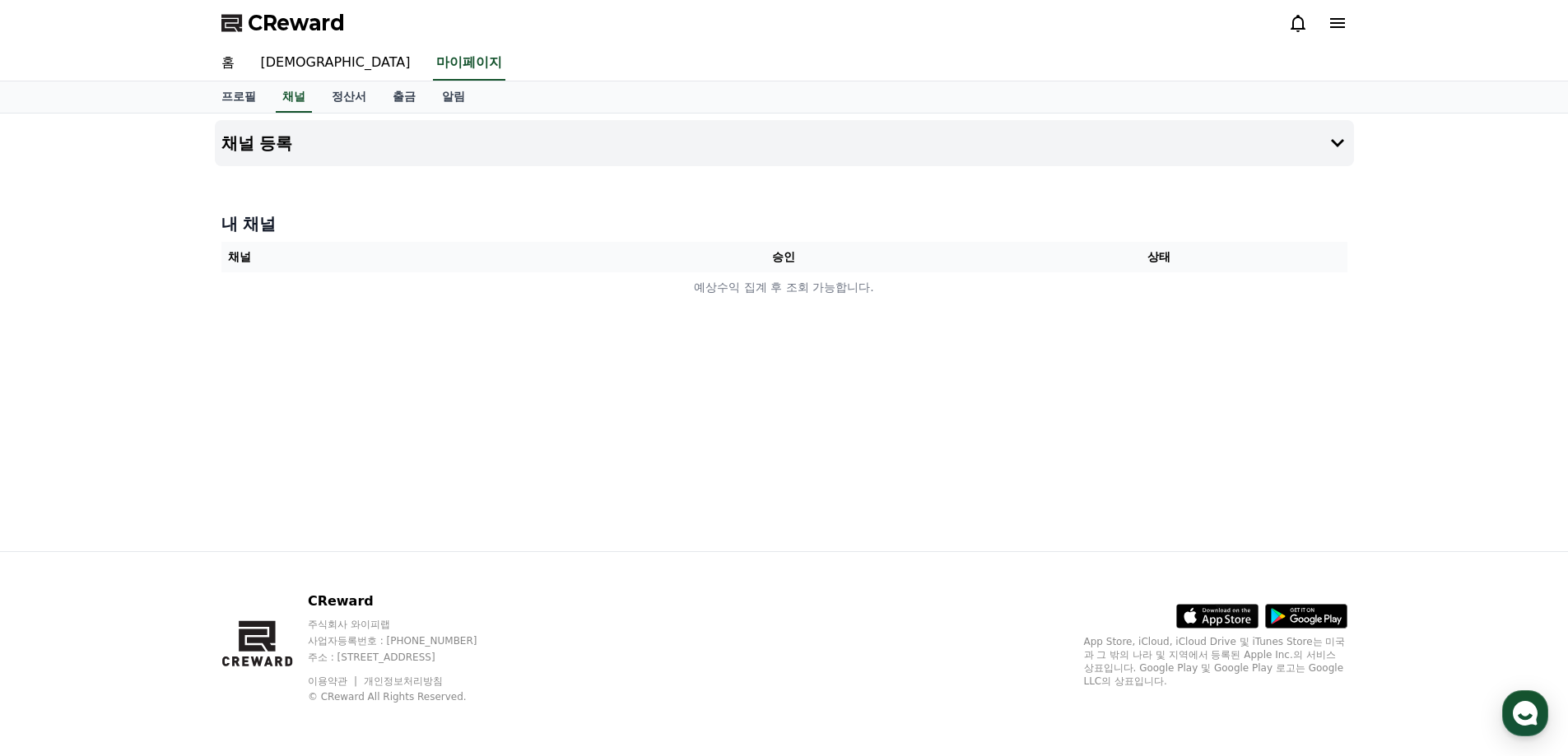
click at [1336, 28] on icon at bounding box center [1337, 23] width 15 height 10
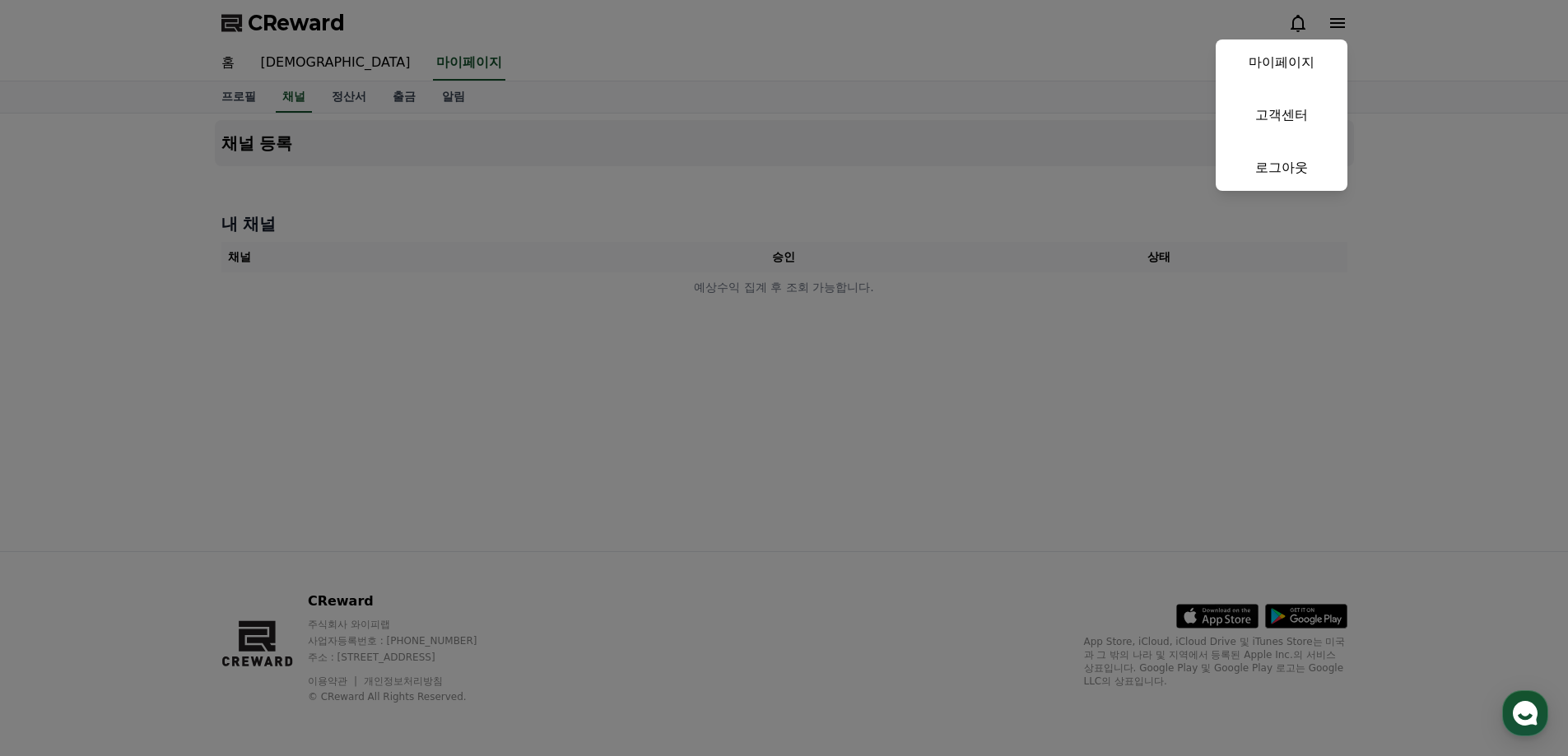
click at [271, 67] on button "close" at bounding box center [784, 378] width 1568 height 756
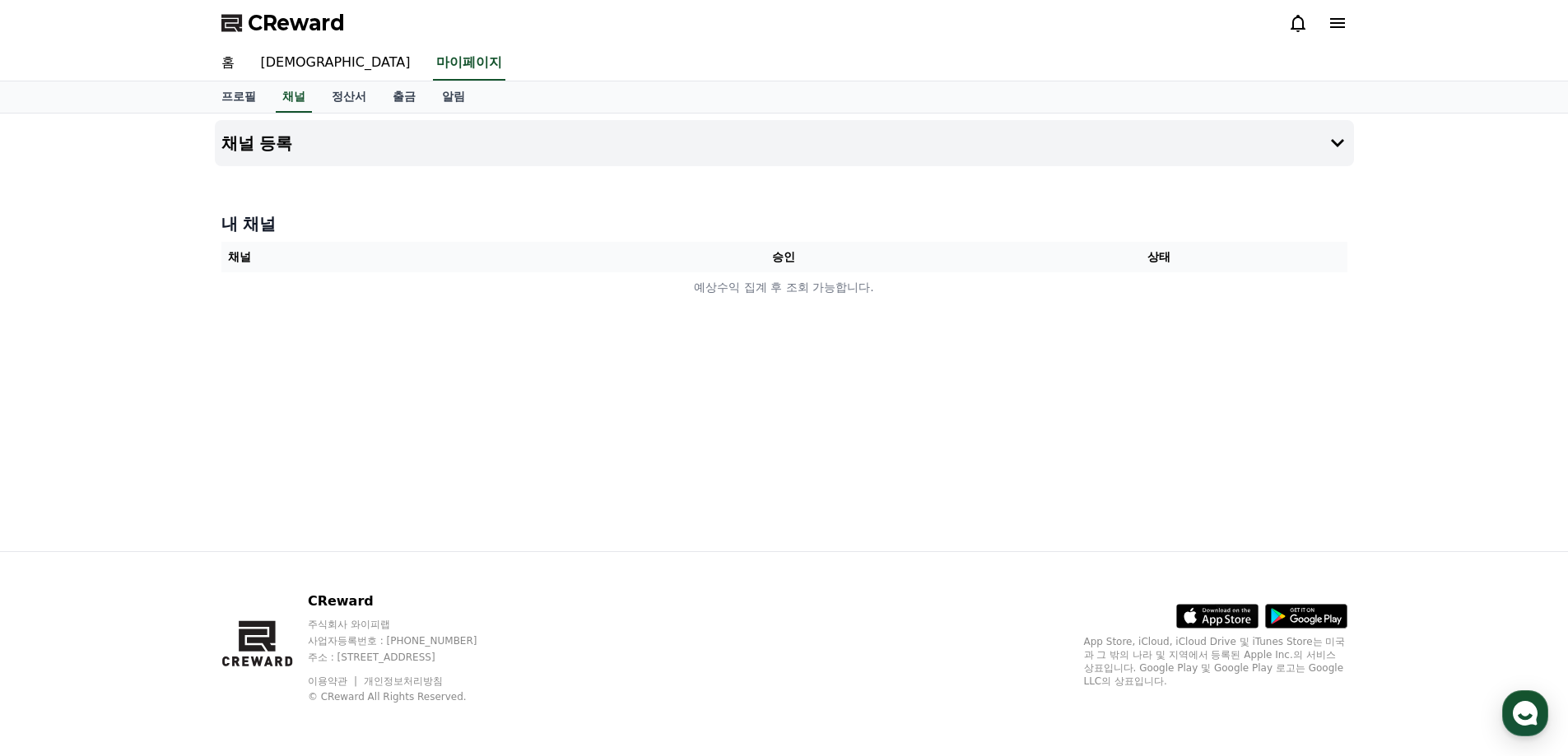
click at [271, 67] on link "[DEMOGRAPHIC_DATA]" at bounding box center [335, 63] width 176 height 34
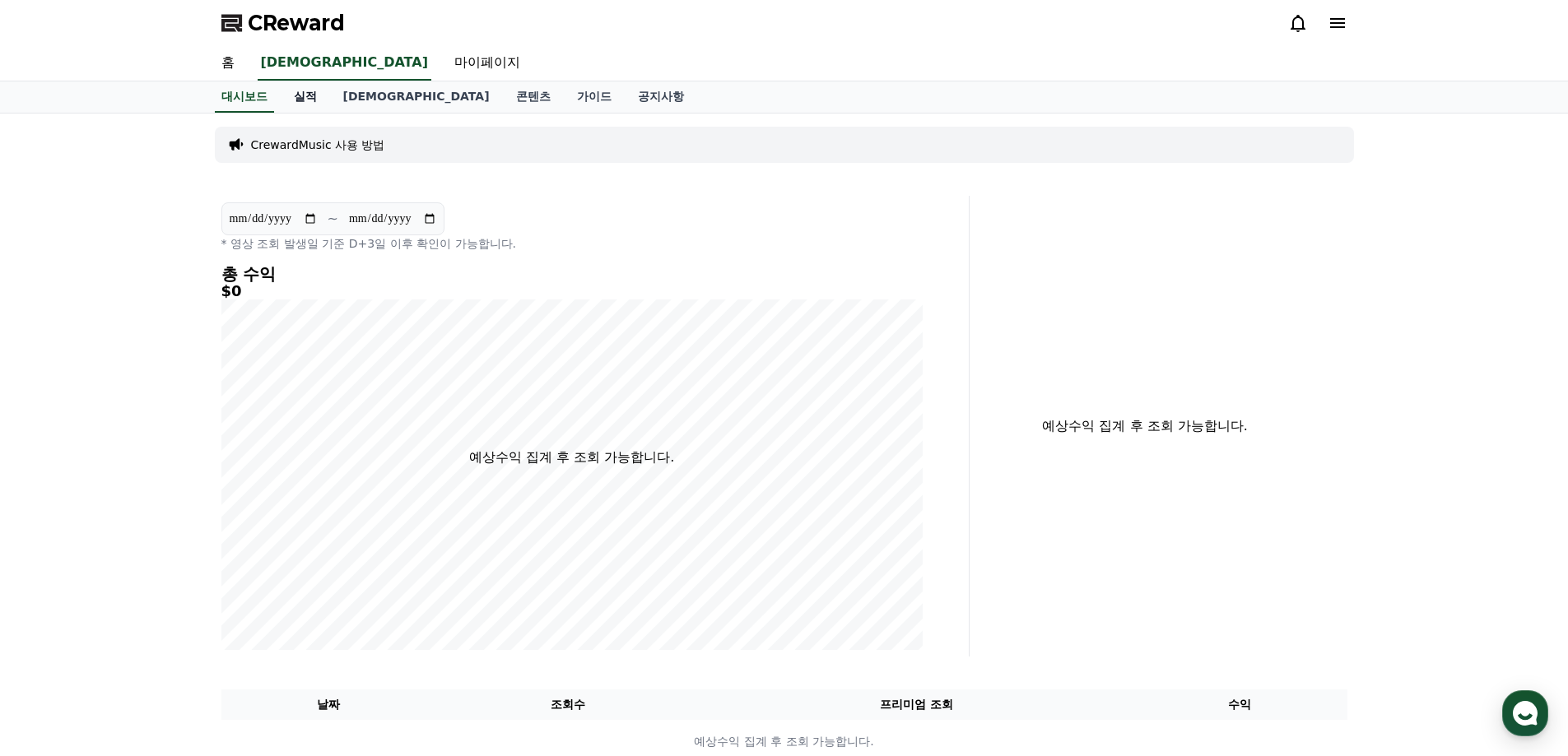
click at [311, 99] on link "실적" at bounding box center [305, 97] width 49 height 31
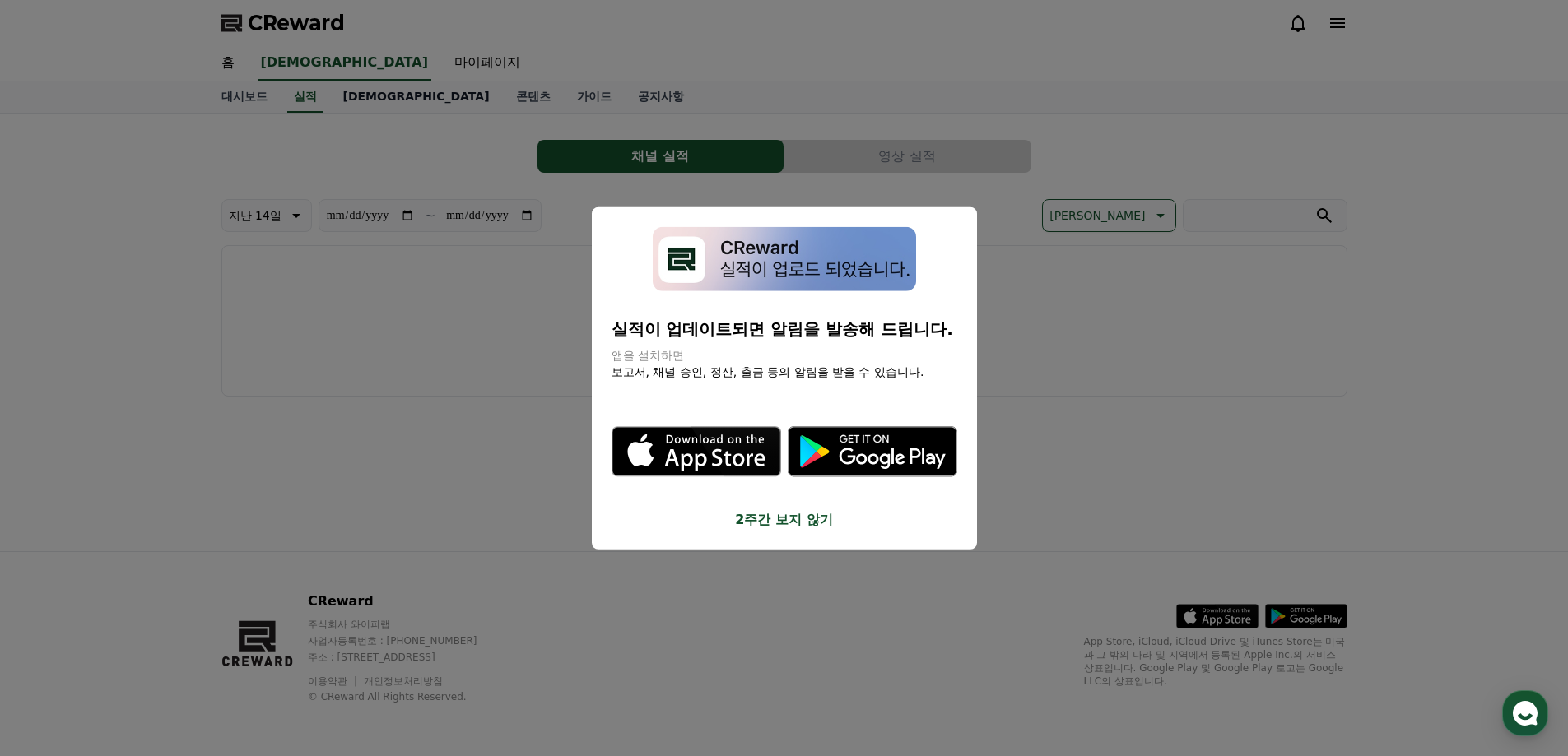
click at [351, 99] on button "close modal" at bounding box center [784, 378] width 1568 height 756
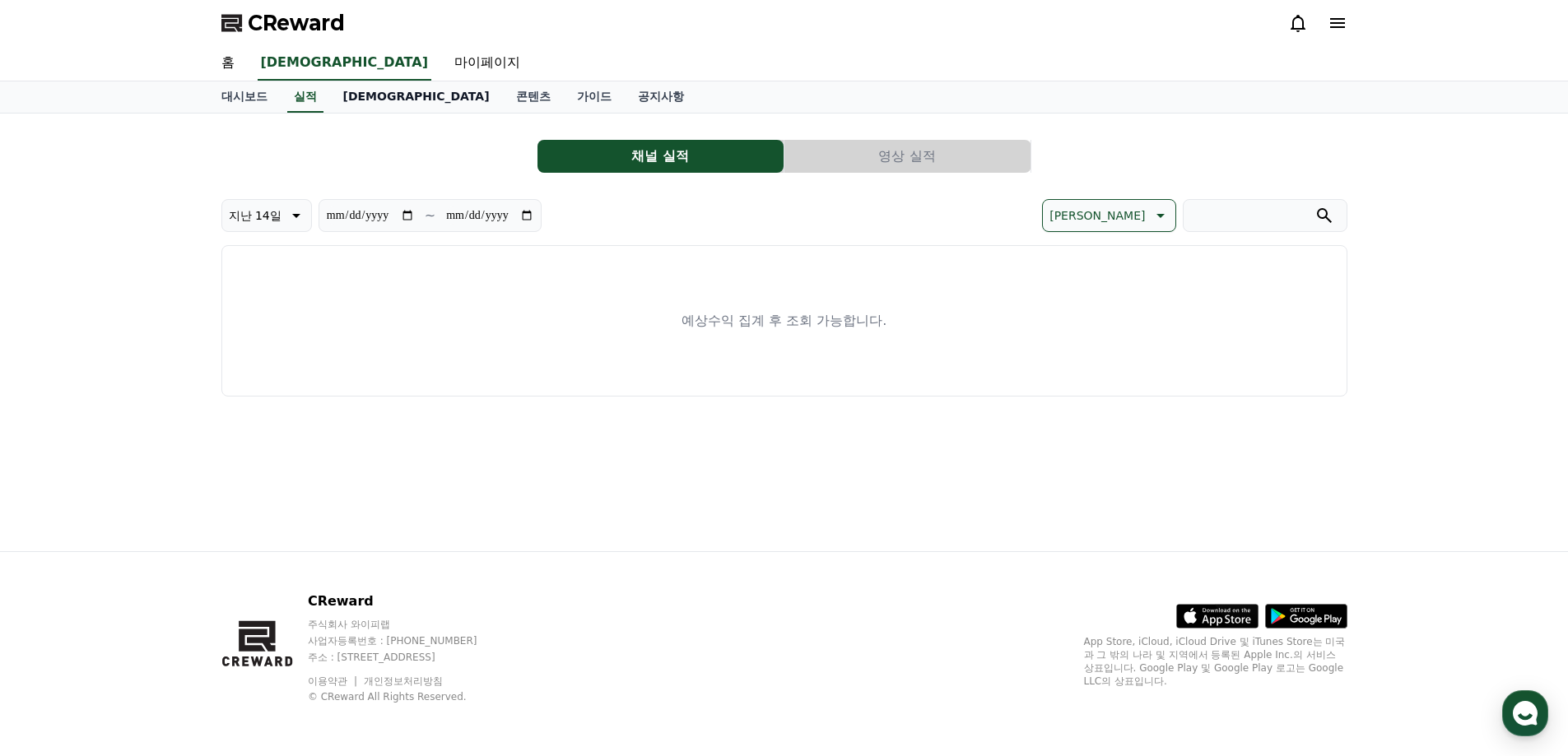
click at [351, 99] on link "[DEMOGRAPHIC_DATA]" at bounding box center [417, 97] width 173 height 31
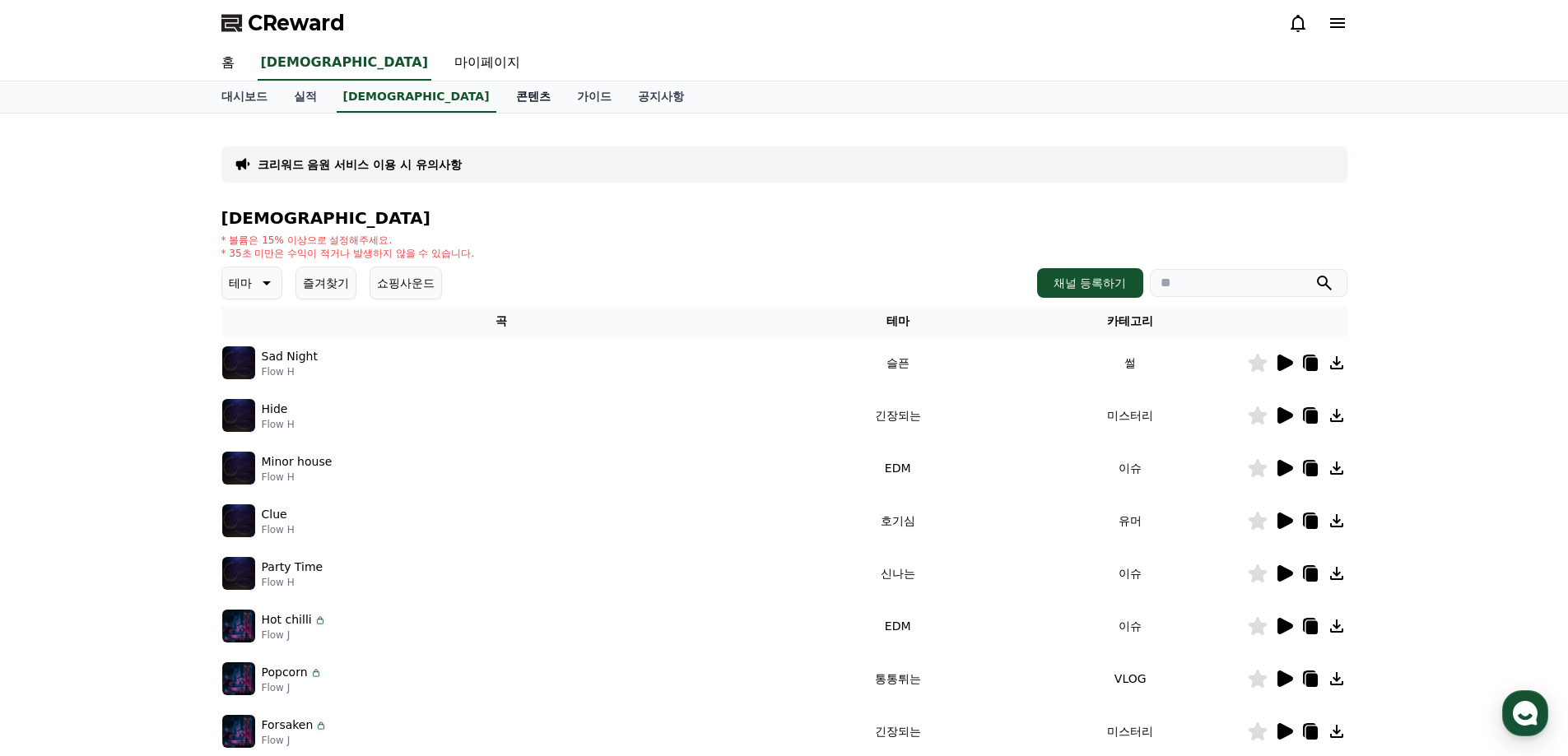
click at [503, 99] on link "콘텐츠" at bounding box center [534, 97] width 61 height 31
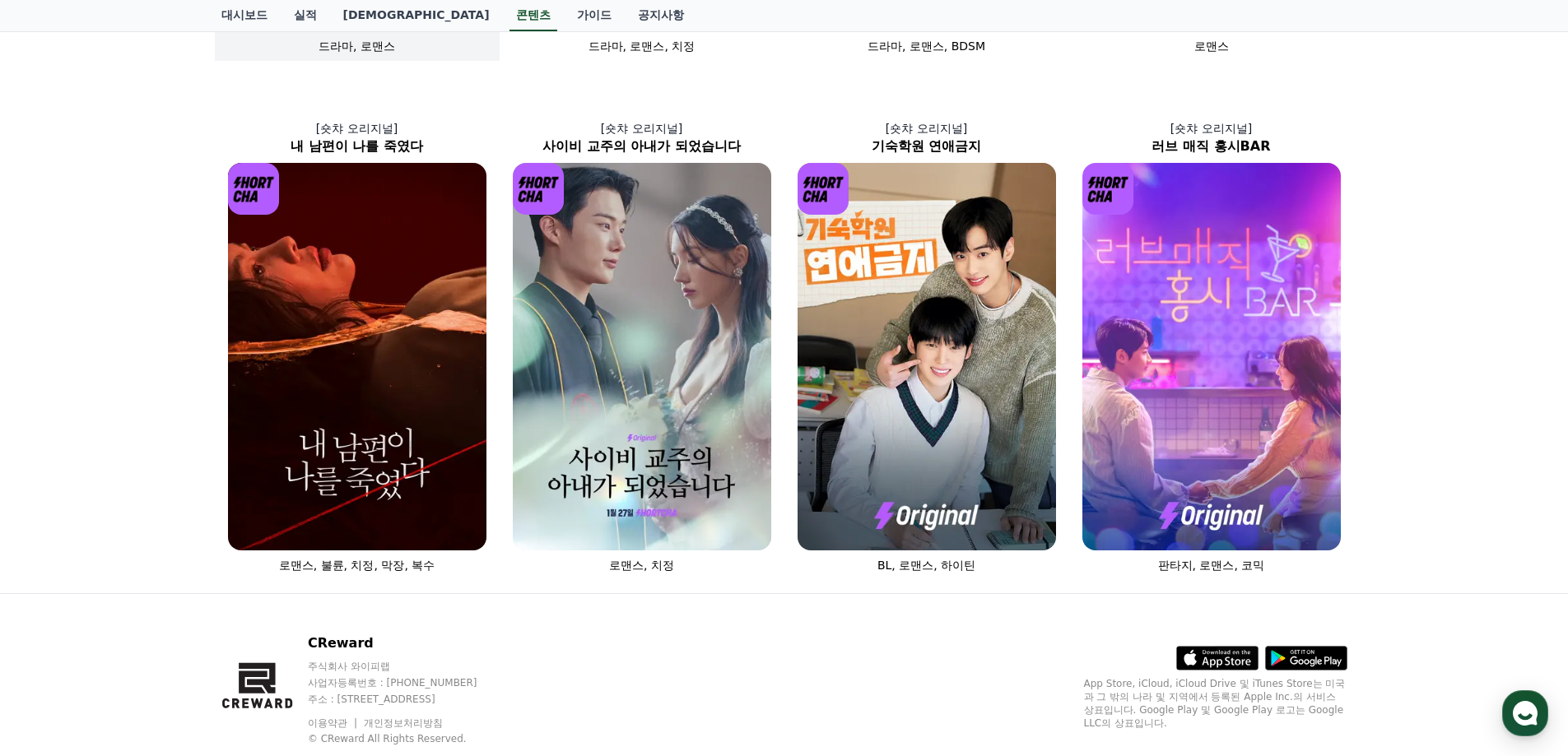
scroll to position [576, 0]
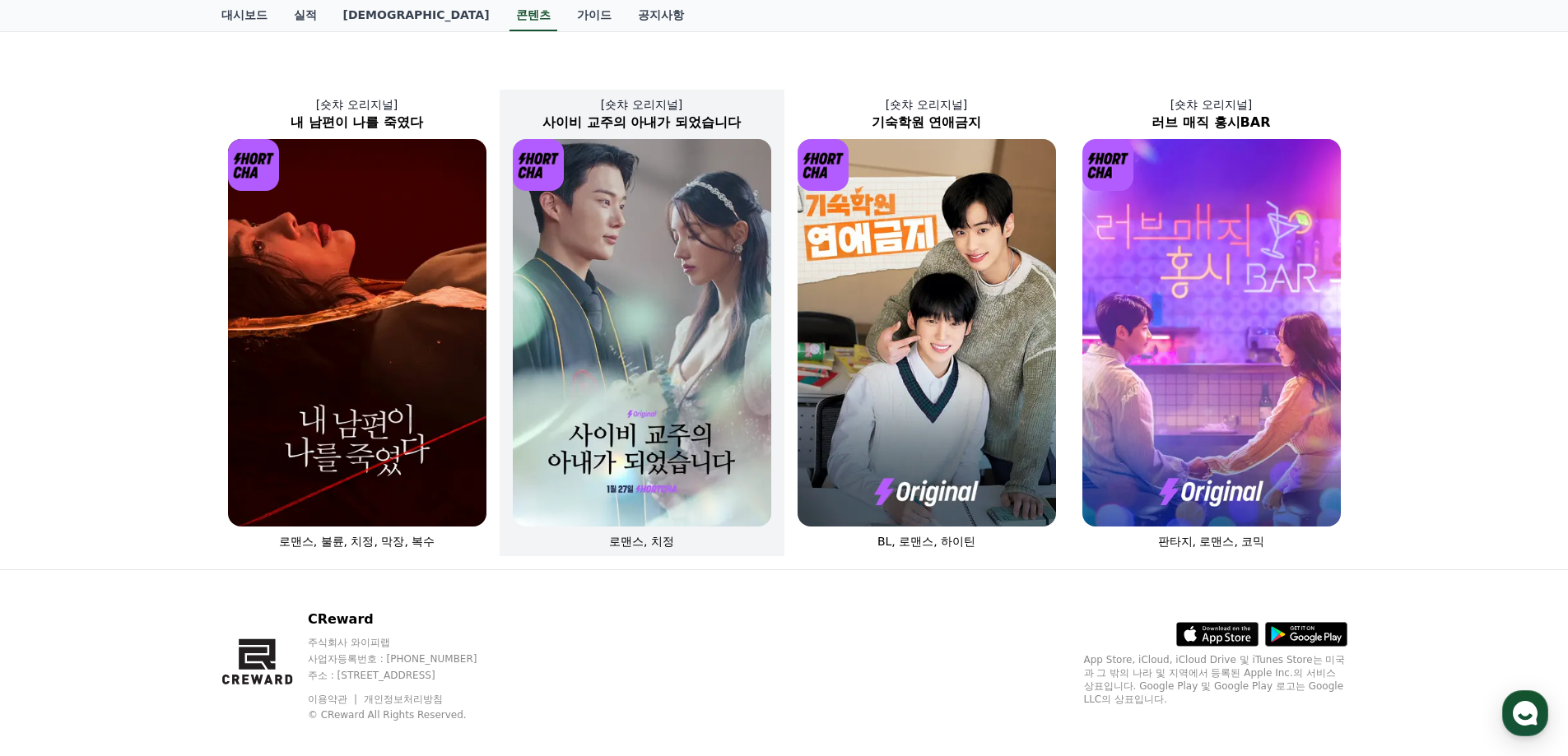
click at [726, 287] on img at bounding box center [642, 332] width 259 height 387
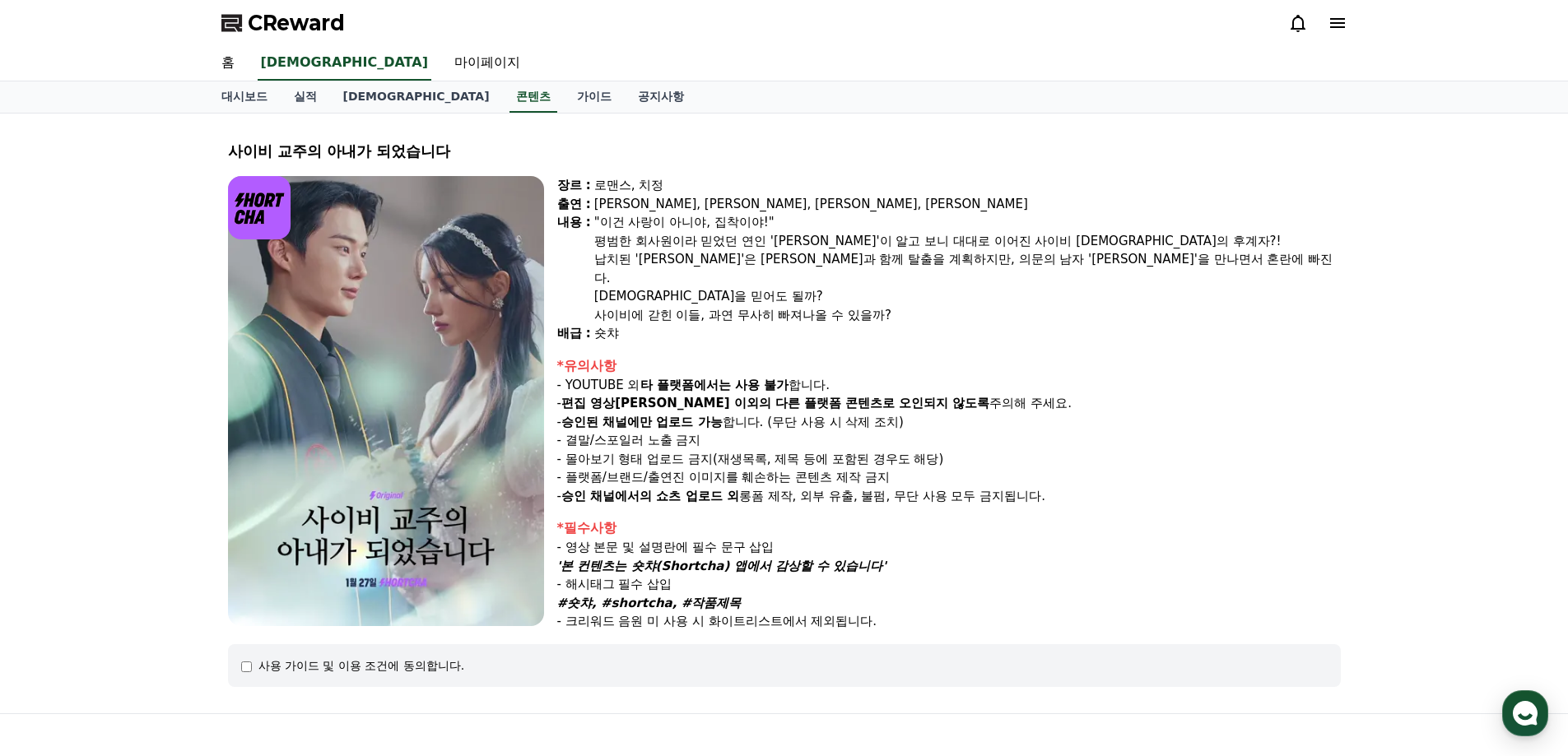
drag, startPoint x: 674, startPoint y: 253, endPoint x: 686, endPoint y: 277, distance: 26.8
click at [686, 277] on div ""이건 사랑이 아니야, 집착이야!" 평범한 회사원이라 믿었던 연인 '[PERSON_NAME]'이 알고 보니 대대로 이어진 사이비 [DEMOGR…" at bounding box center [966, 268] width 746 height 111
click at [649, 240] on div "평범한 회사원이라 믿었던 연인 '[PERSON_NAME]'이 알고 보니 대대로 이어진 사이비 [DEMOGRAPHIC_DATA]의 후계자?!" at bounding box center [966, 241] width 746 height 19
click at [675, 252] on div "납치된 '[PERSON_NAME]'은 [PERSON_NAME]과 함께 탈출을 계획하지만, 의문의 남자 '[PERSON_NAME]'을 만나면서 …" at bounding box center [966, 268] width 746 height 37
drag, startPoint x: 685, startPoint y: 353, endPoint x: 698, endPoint y: 367, distance: 19.1
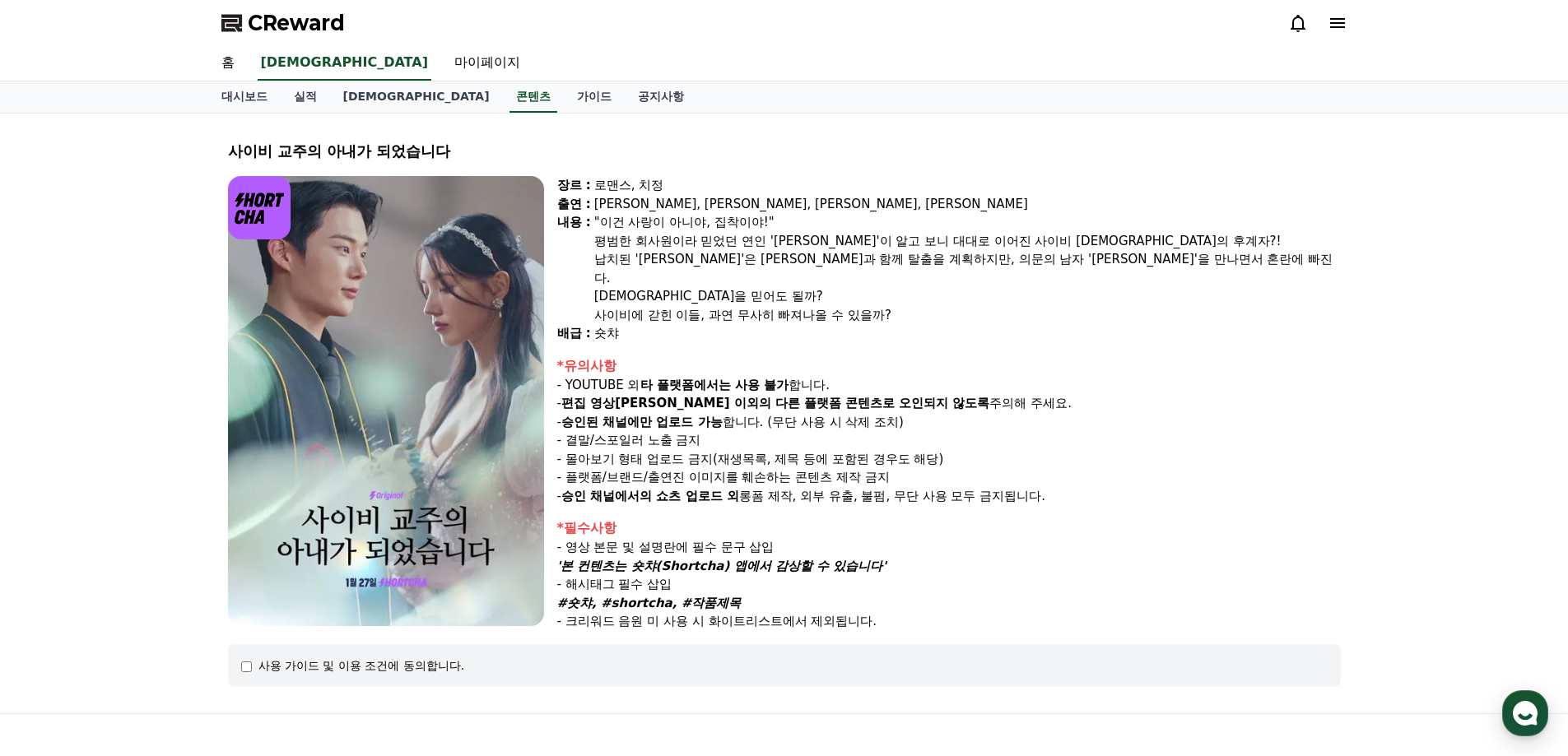
click at [698, 367] on div "*유의사항 - YOUTUBE 외 타 플랫폼에서는 사용 불가 합니다. - 편집 영상[PERSON_NAME] 이외의 다른 플랫폼 콘텐츠로 오인되지…" at bounding box center [949, 431] width 784 height 149
click at [675, 450] on p "- 몰아보기 형태 업로드 금지(재생목록, 제목 등에 포함된 경우도 해당)" at bounding box center [949, 459] width 784 height 19
drag, startPoint x: 645, startPoint y: 385, endPoint x: 674, endPoint y: 386, distance: 29.0
click at [674, 396] on strong "편집 영상[PERSON_NAME] 이외의" at bounding box center [666, 403] width 209 height 15
click at [606, 377] on p "- YOUTUBE 외 타 플랫폼에서는 사용 불가 합니다." at bounding box center [949, 385] width 784 height 19
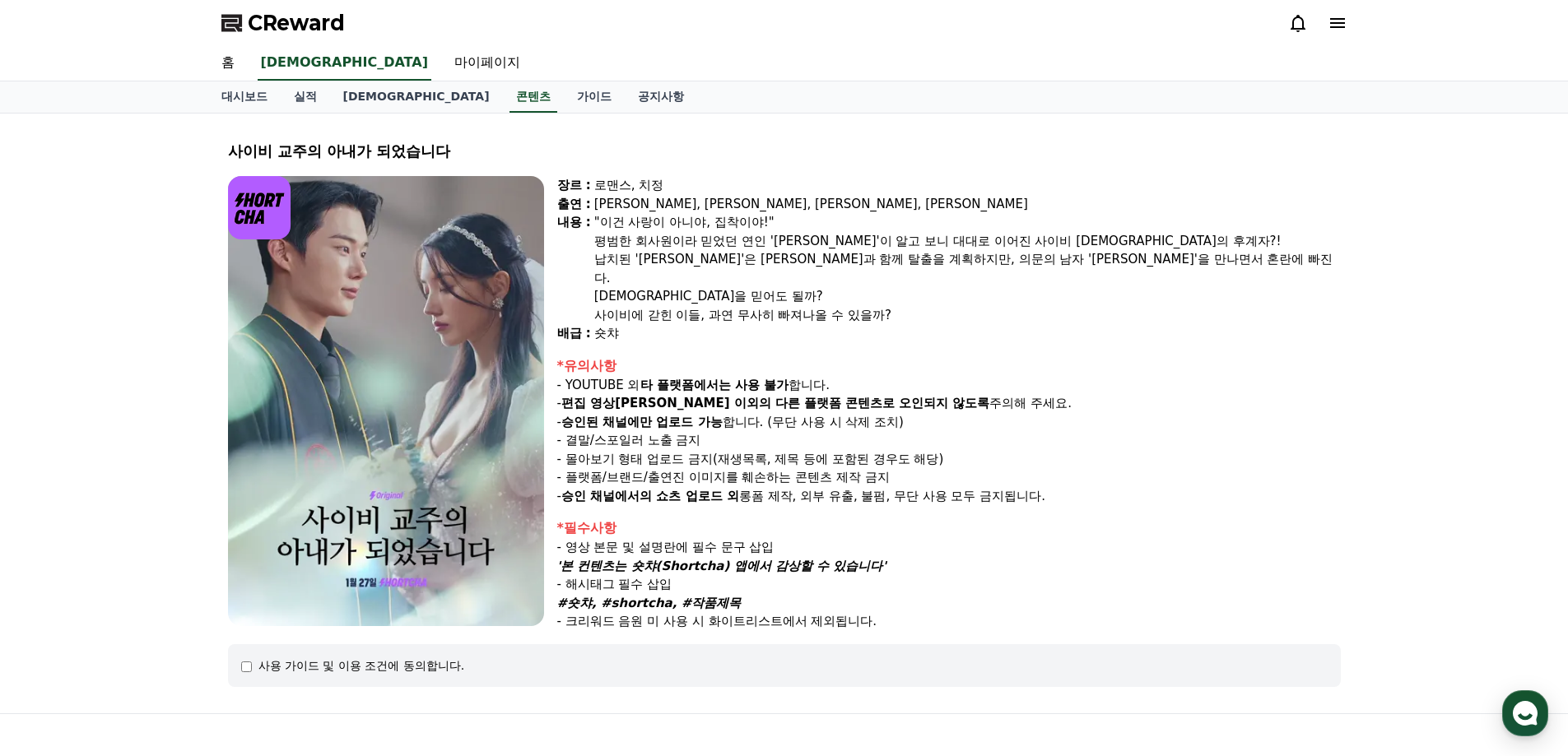
drag, startPoint x: 636, startPoint y: 406, endPoint x: 672, endPoint y: 413, distance: 36.7
click at [672, 413] on div "*유의사항 - YOUTUBE 외 타 플랫폼에서는 사용 불가 합니다. - 편집 영상[PERSON_NAME] 이외의 다른 플랫폼 콘텐츠로 오인되지…" at bounding box center [949, 431] width 784 height 149
drag, startPoint x: 801, startPoint y: 457, endPoint x: 788, endPoint y: 433, distance: 27.3
click at [788, 433] on div "*유의사항 - YOUTUBE 외 타 플랫폼에서는 사용 불가 합니다. - 편집 영상[PERSON_NAME] 이외의 다른 플랫폼 콘텐츠로 오인되지…" at bounding box center [949, 431] width 784 height 149
drag, startPoint x: 685, startPoint y: 385, endPoint x: 685, endPoint y: 409, distance: 24.0
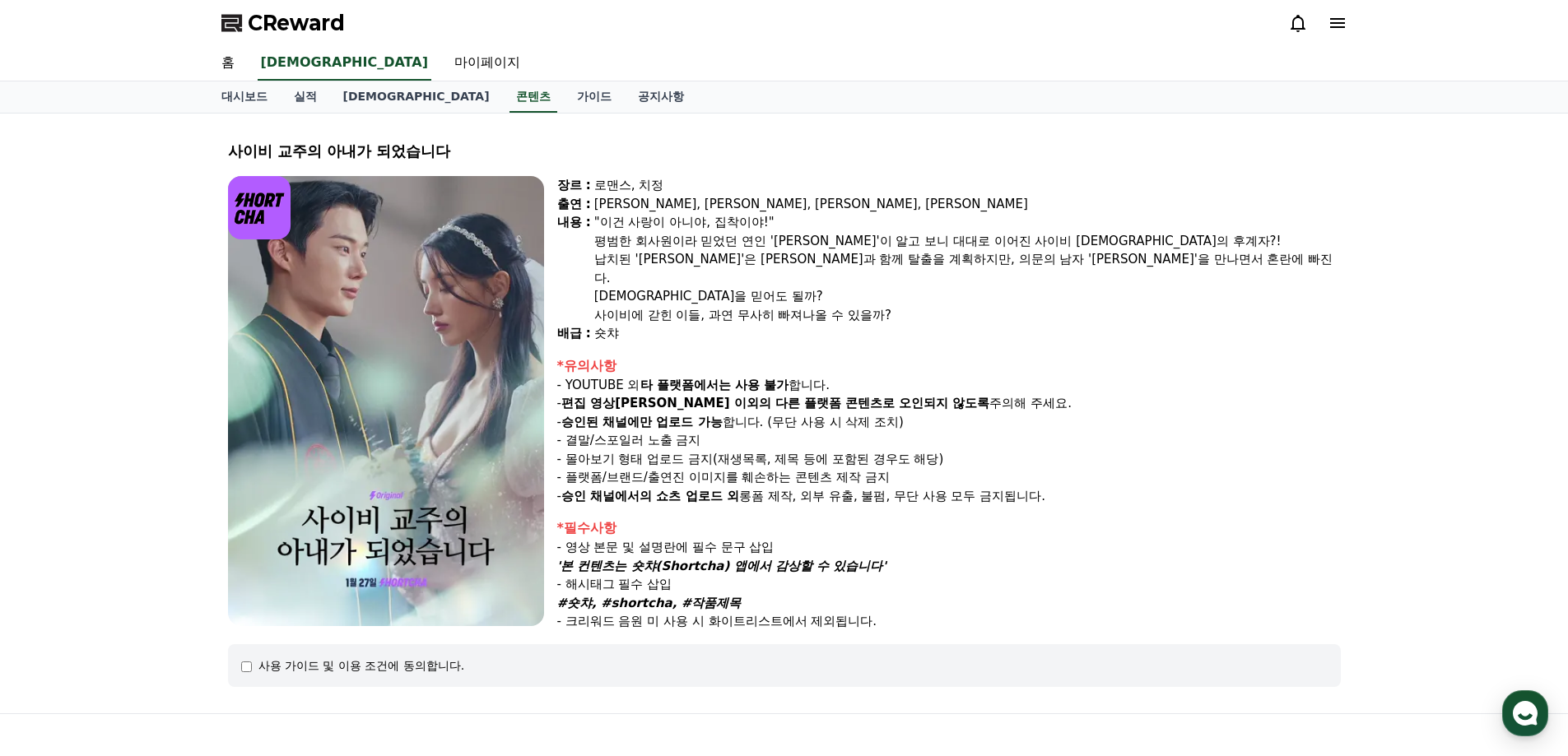
click at [685, 409] on div "*유의사항 - YOUTUBE 외 타 플랫폼에서는 사용 불가 합니다. - 편집 영상[PERSON_NAME] 이외의 다른 플랫폼 콘텐츠로 오인되지…" at bounding box center [949, 431] width 784 height 149
click at [785, 468] on p "- 플랫폼/브랜드/출연진 이미지를 훼손하는 콘텐츠 제작 금지" at bounding box center [949, 477] width 784 height 19
click at [563, 91] on link "가이드" at bounding box center [594, 97] width 61 height 31
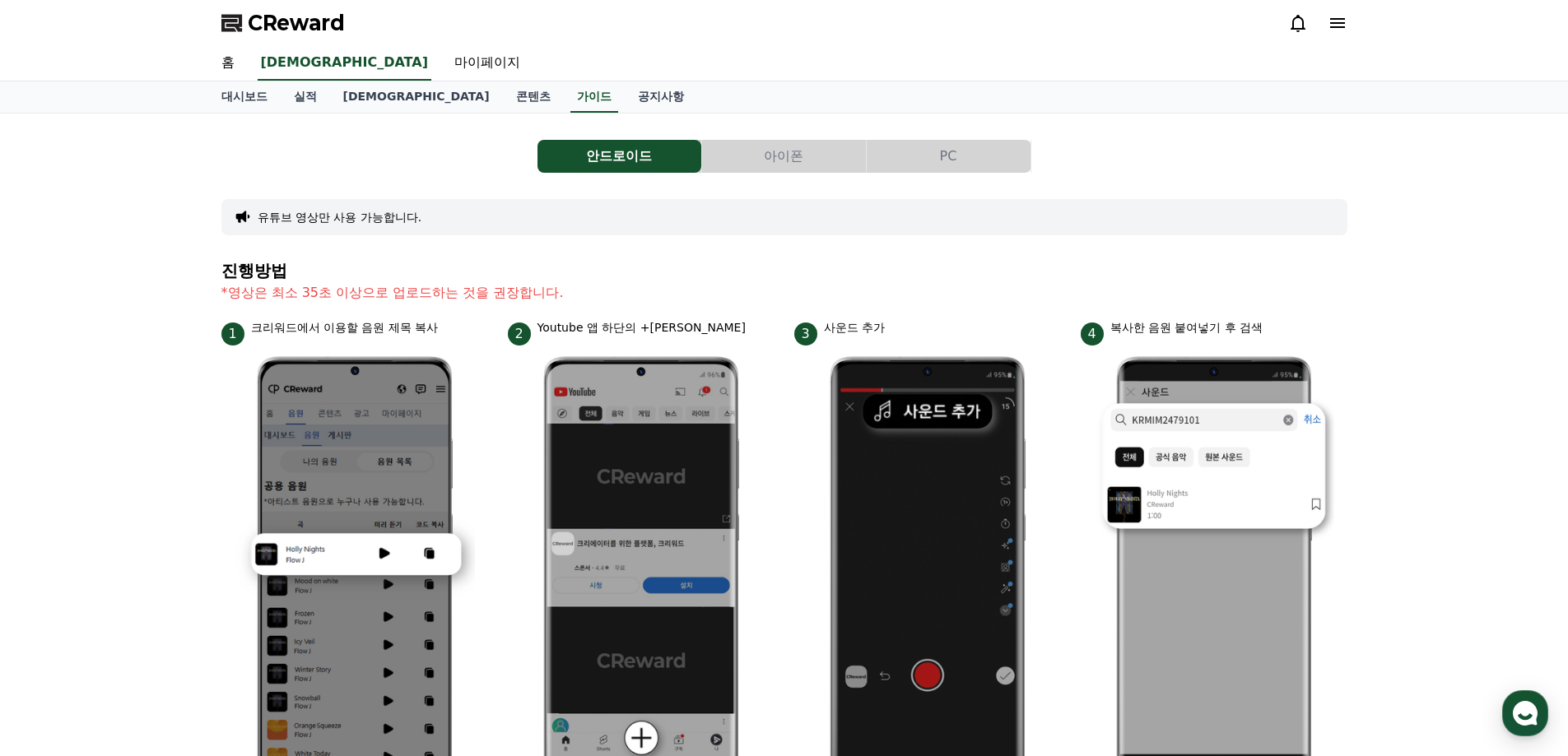
drag, startPoint x: 378, startPoint y: 290, endPoint x: 433, endPoint y: 294, distance: 55.1
click at [433, 294] on p "*영상은 최소 35초 이상으로 업로드하는 것을 권장합니다." at bounding box center [784, 293] width 1126 height 20
click at [328, 323] on p "크리워드에서 이용할 음원 제목 복사" at bounding box center [344, 328] width 188 height 18
click at [375, 327] on p "크리워드에서 이용할 음원 제목 복사" at bounding box center [344, 328] width 188 height 18
click at [603, 327] on p "Youtube 앱 하단의 +[PERSON_NAME]" at bounding box center [642, 328] width 208 height 18
